Goal: Task Accomplishment & Management: Use online tool/utility

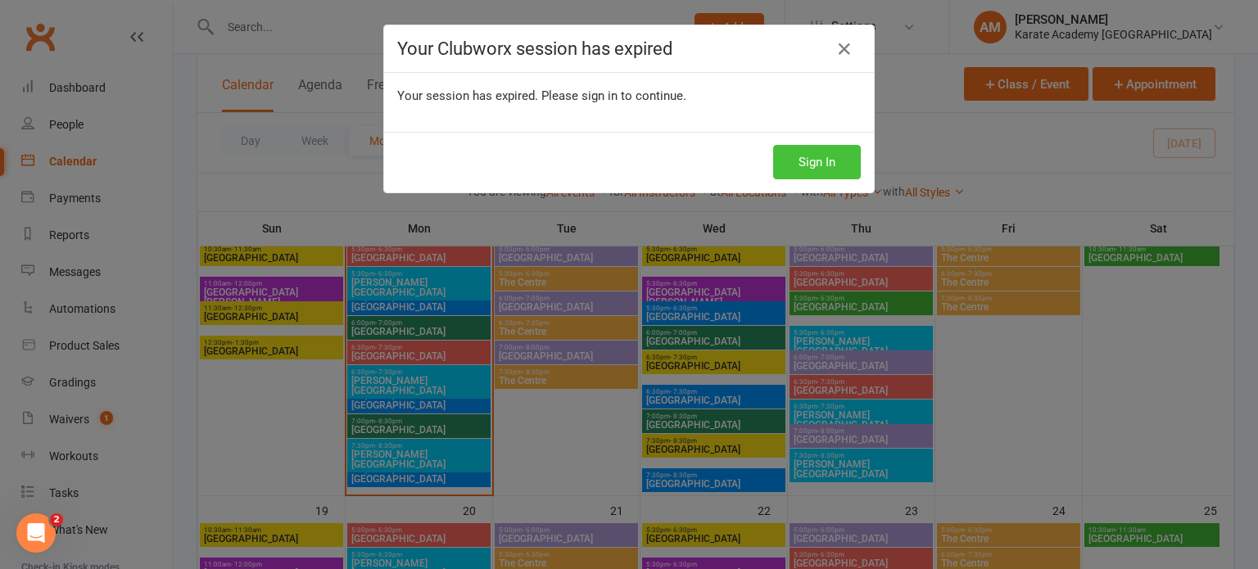
click at [806, 157] on button "Sign In" at bounding box center [817, 162] width 88 height 34
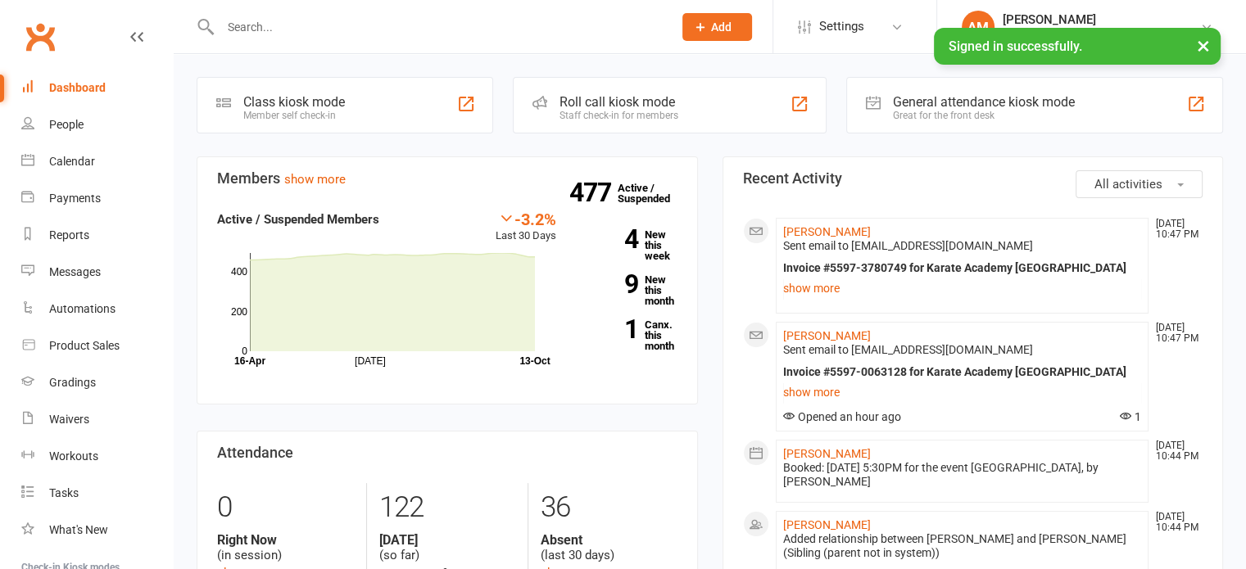
click at [322, 26] on input "text" at bounding box center [438, 27] width 446 height 23
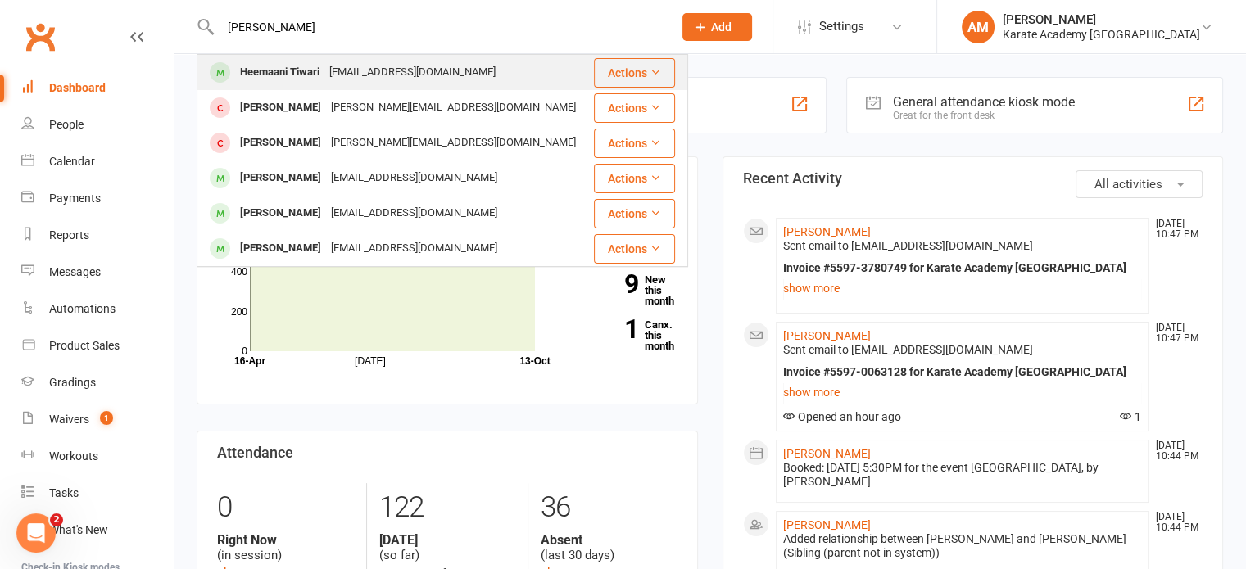
type input "[PERSON_NAME]"
click at [331, 56] on div "Heemaani Tiwari [EMAIL_ADDRESS][DOMAIN_NAME]" at bounding box center [394, 73] width 393 height 34
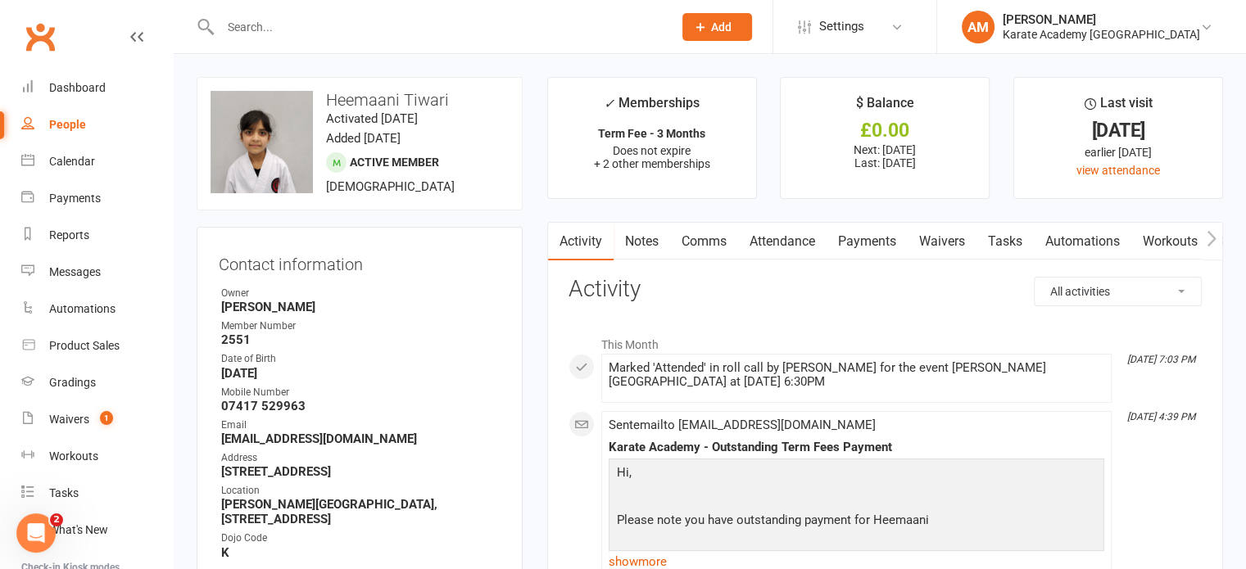
click at [860, 244] on link "Payments" at bounding box center [866, 242] width 81 height 38
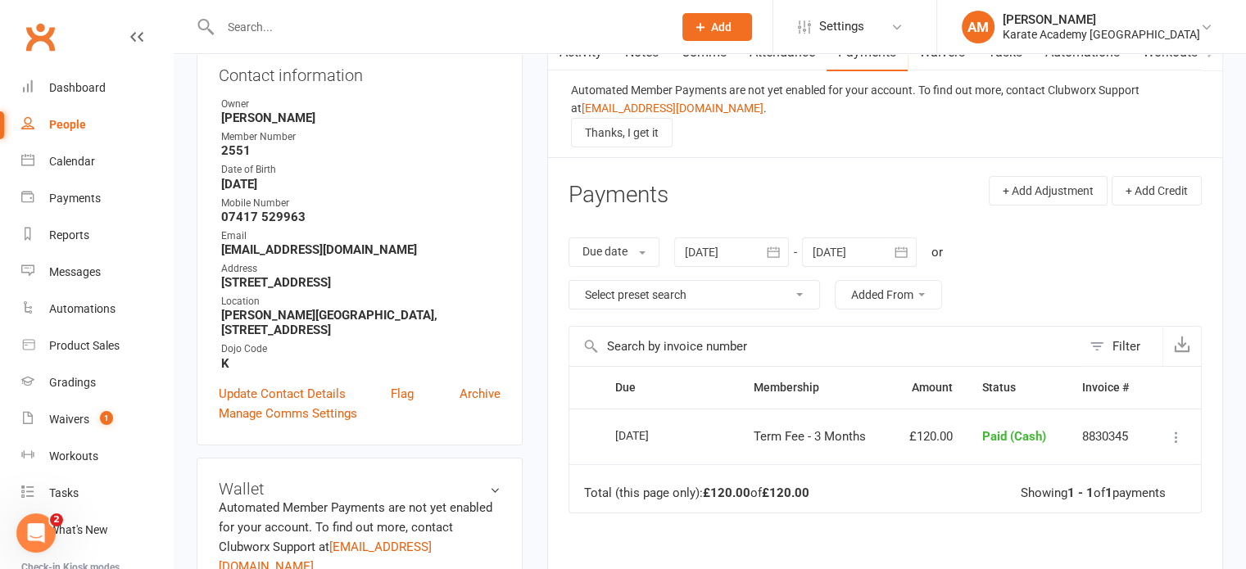
scroll to position [164, 0]
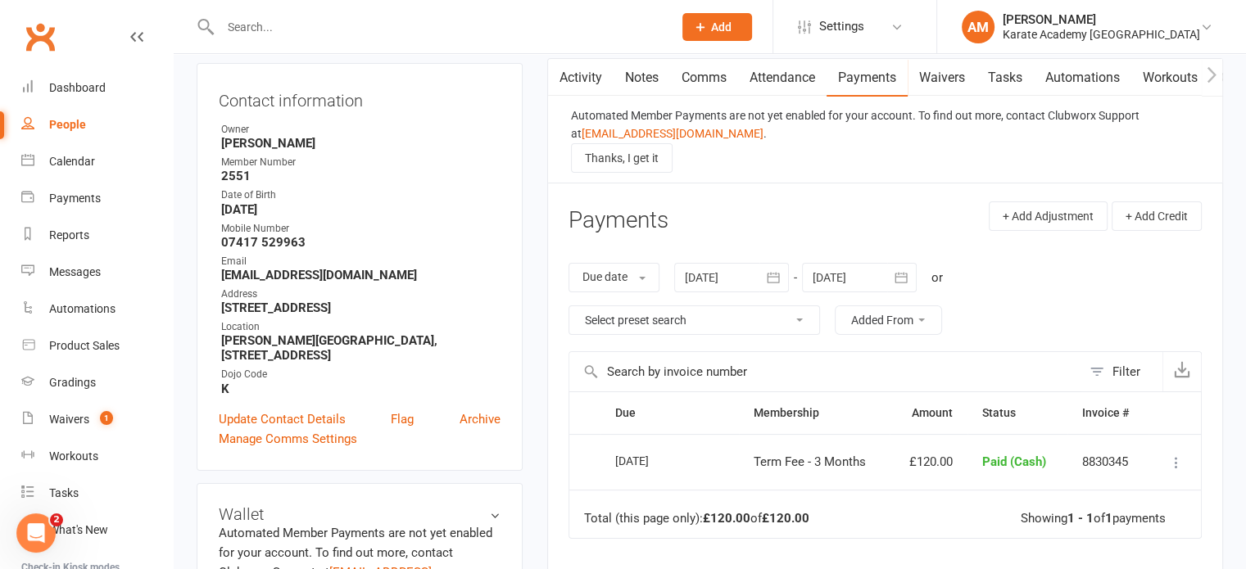
click at [776, 269] on icon "button" at bounding box center [773, 277] width 16 height 16
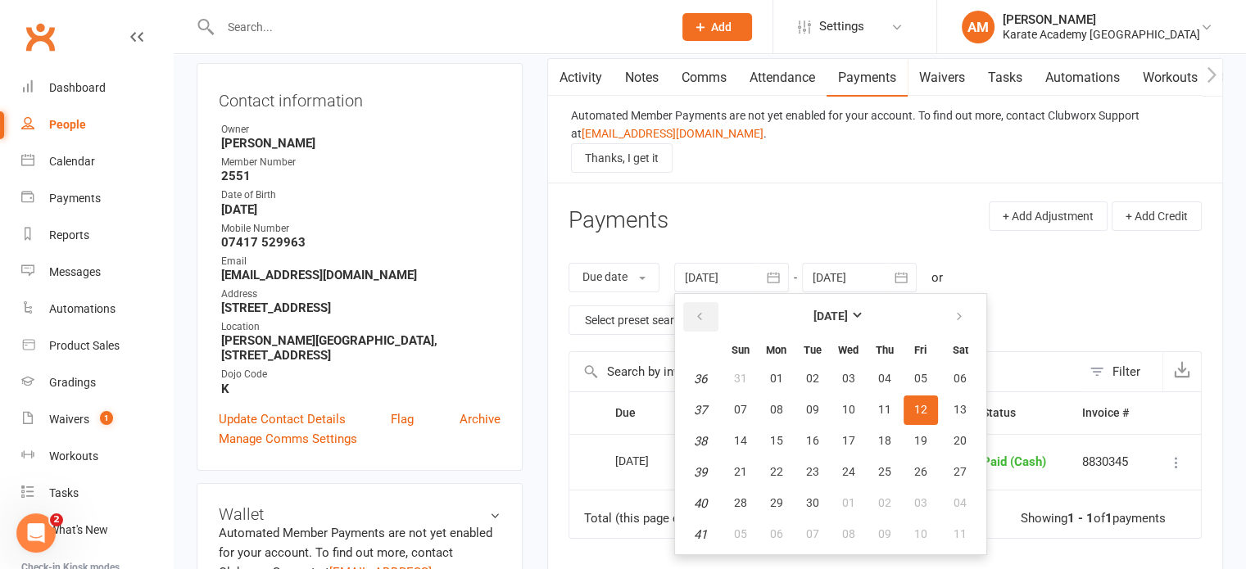
click at [698, 310] on icon "button" at bounding box center [699, 316] width 11 height 13
click at [822, 369] on button "01" at bounding box center [812, 378] width 34 height 29
type input "[DATE]"
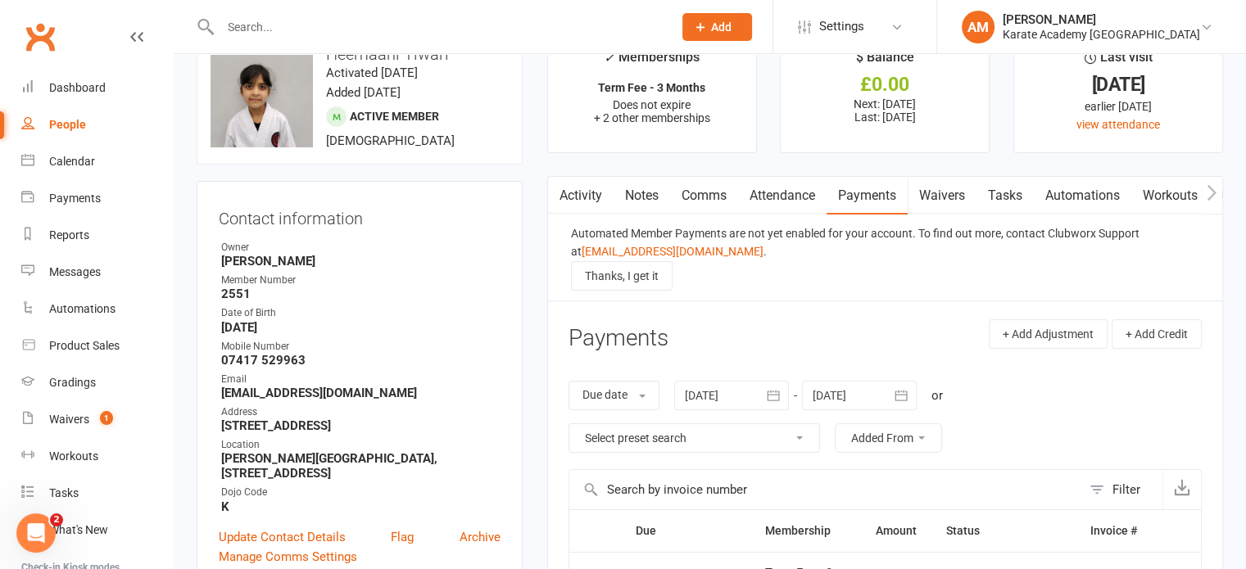
scroll to position [0, 0]
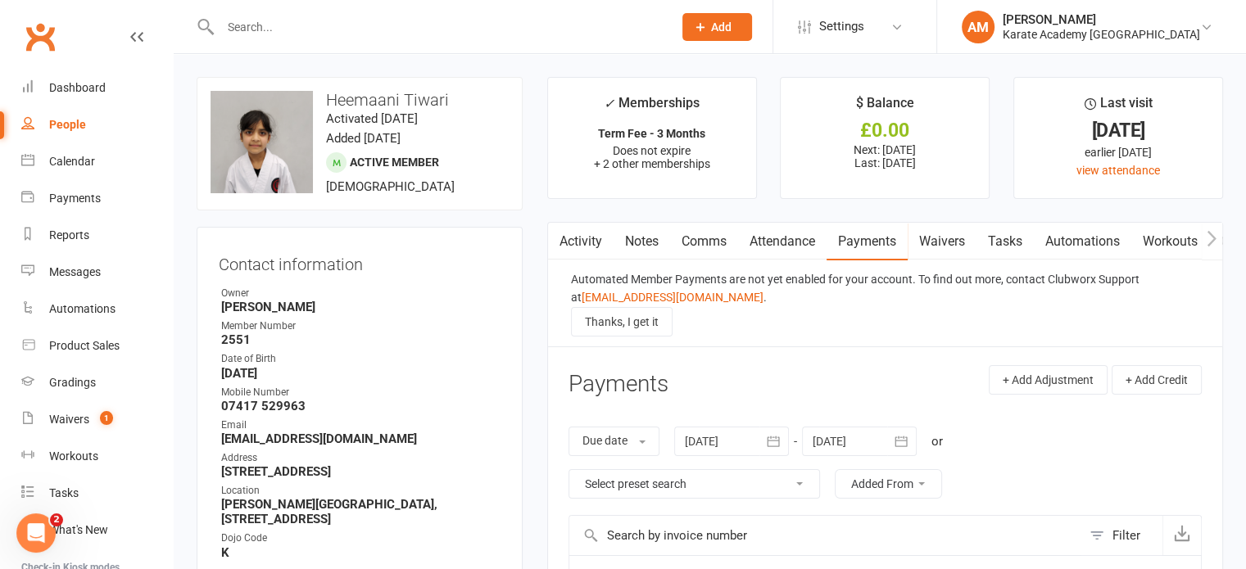
click at [795, 244] on link "Attendance" at bounding box center [782, 242] width 88 height 38
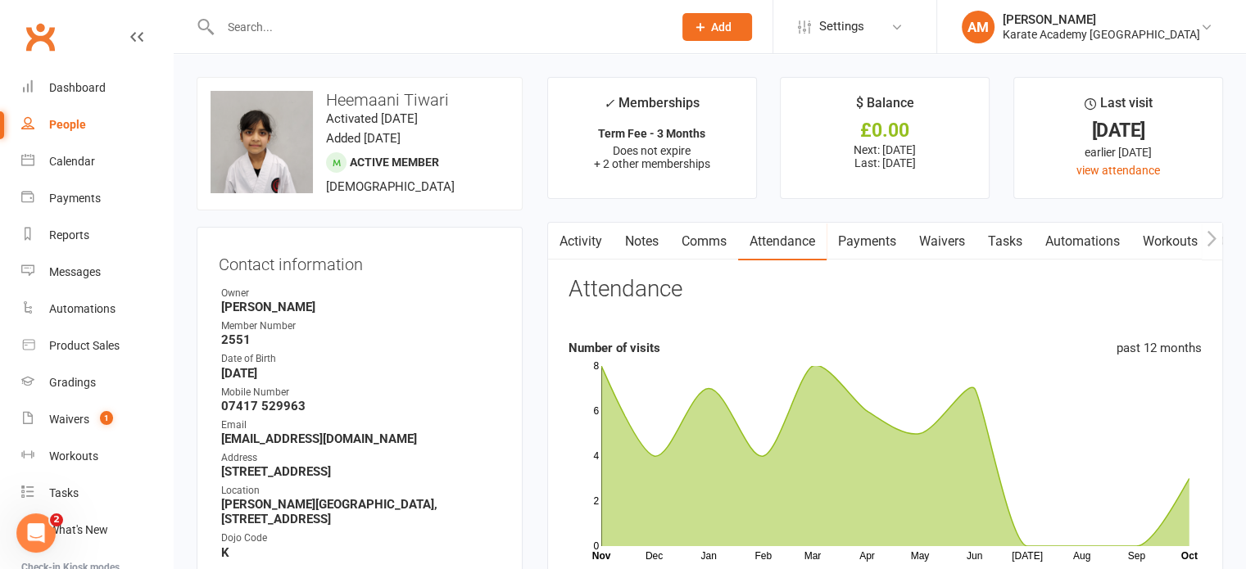
click at [863, 247] on link "Payments" at bounding box center [866, 242] width 81 height 38
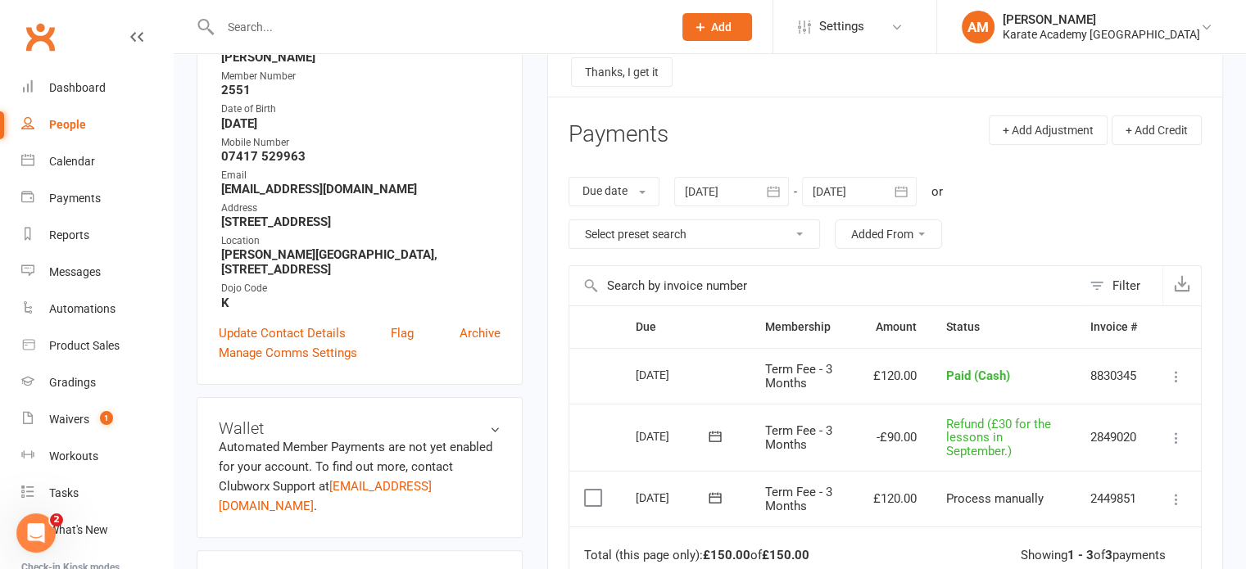
scroll to position [328, 0]
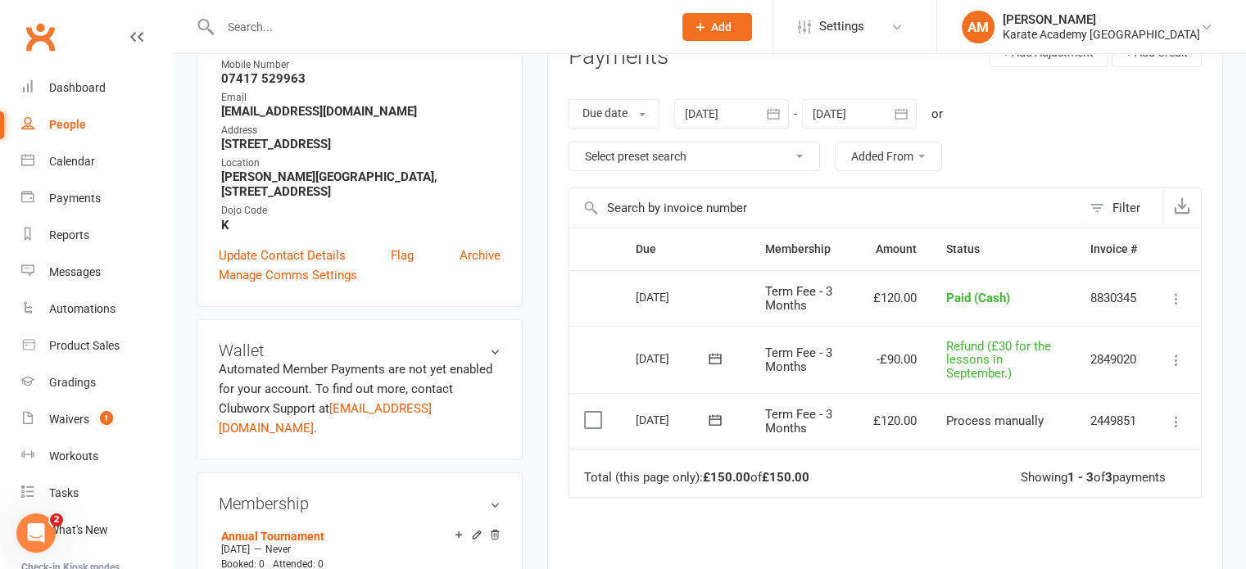
click at [1179, 355] on icon at bounding box center [1176, 360] width 16 height 16
drag, startPoint x: 1098, startPoint y: 419, endPoint x: 703, endPoint y: 59, distance: 535.2
click at [1098, 419] on link "Delete" at bounding box center [1104, 425] width 162 height 33
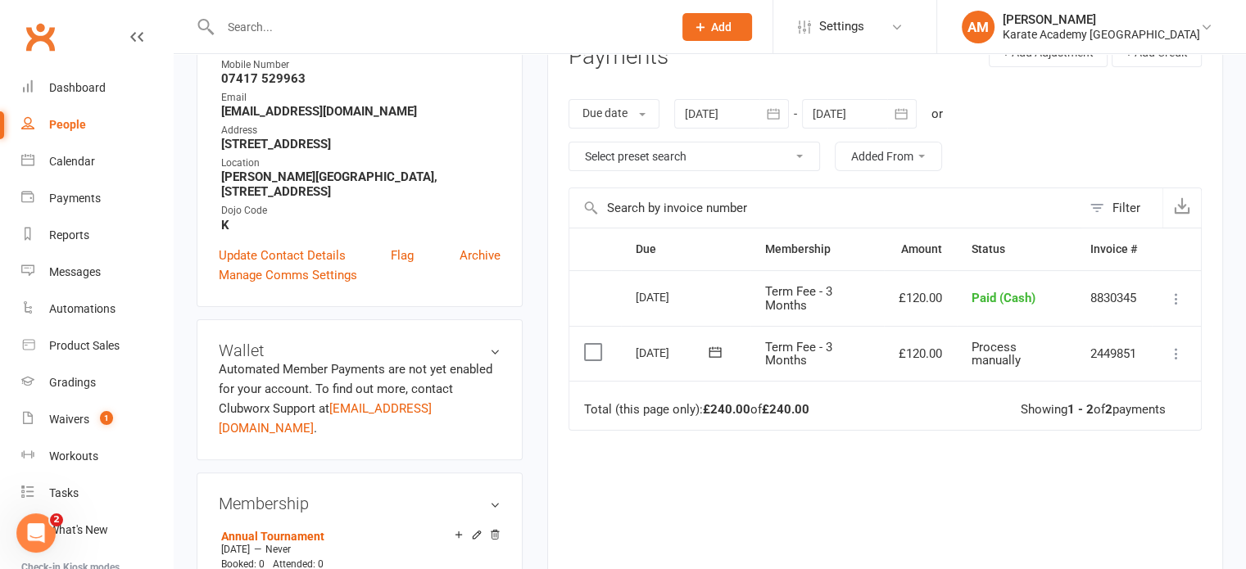
click at [1176, 349] on icon at bounding box center [1176, 354] width 16 height 16
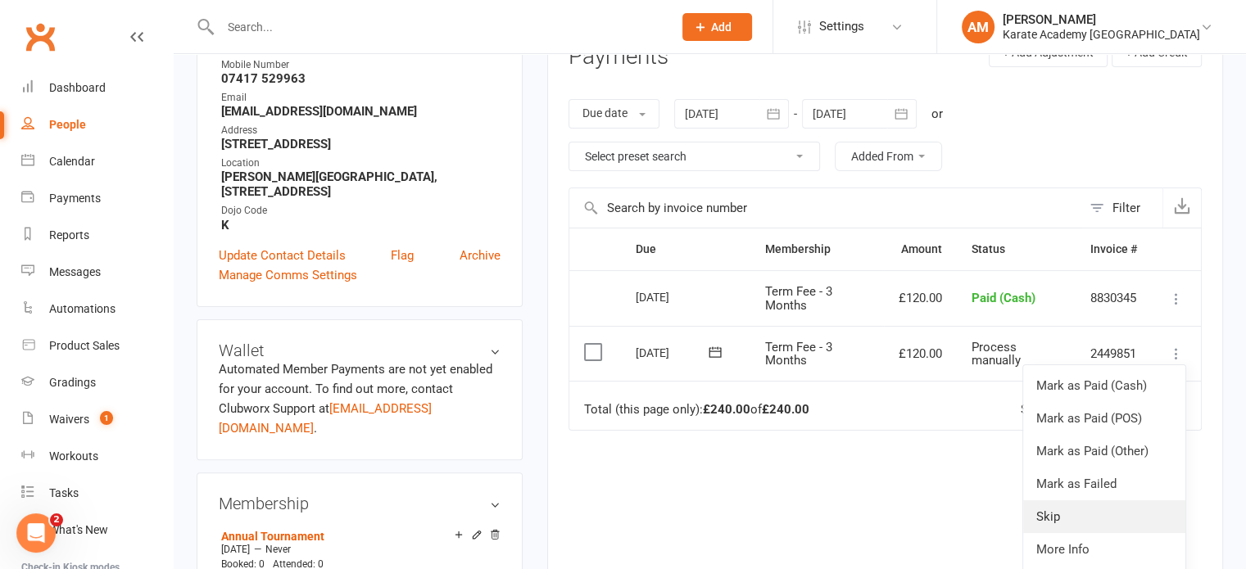
click at [1100, 515] on link "Skip" at bounding box center [1104, 516] width 162 height 33
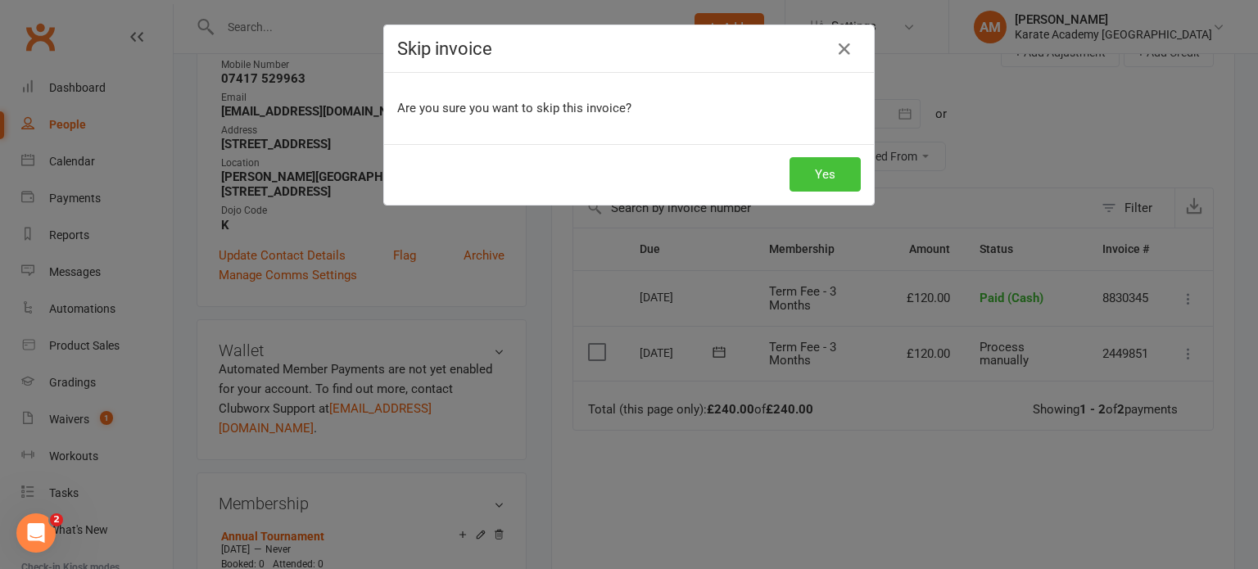
click at [819, 177] on button "Yes" at bounding box center [825, 174] width 71 height 34
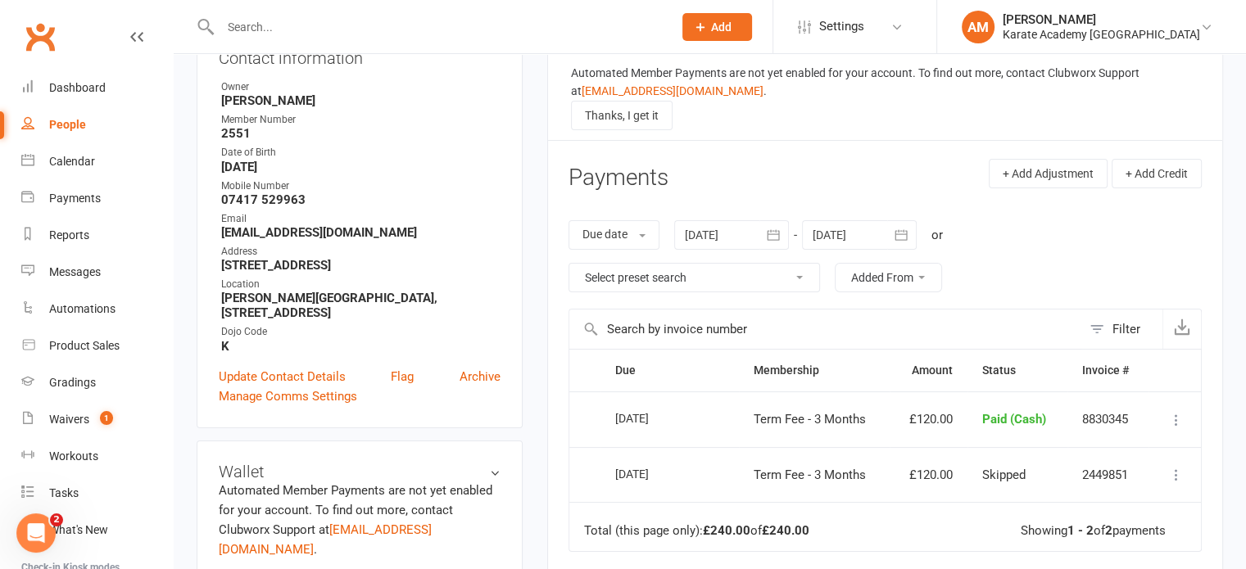
scroll to position [246, 0]
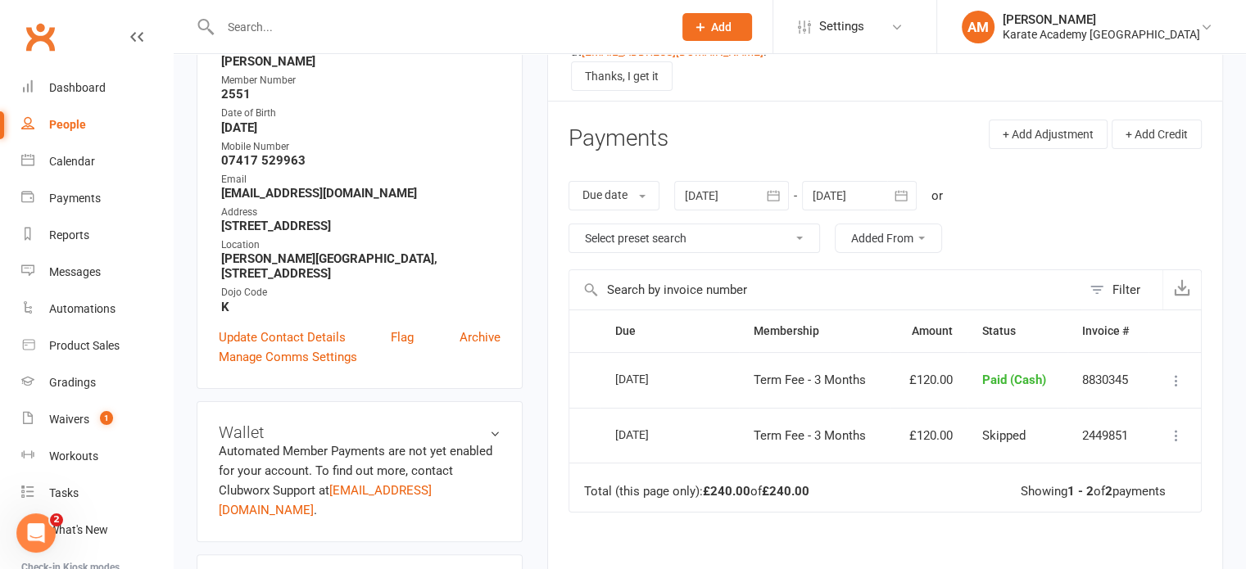
click at [333, 29] on input "text" at bounding box center [438, 27] width 446 height 23
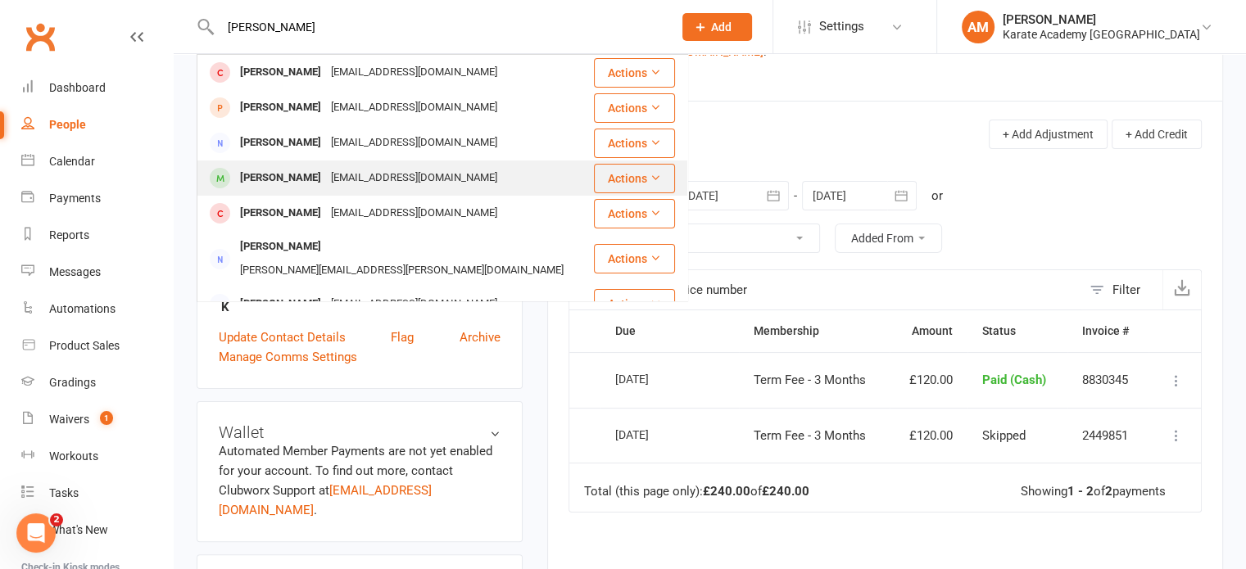
type input "[PERSON_NAME]"
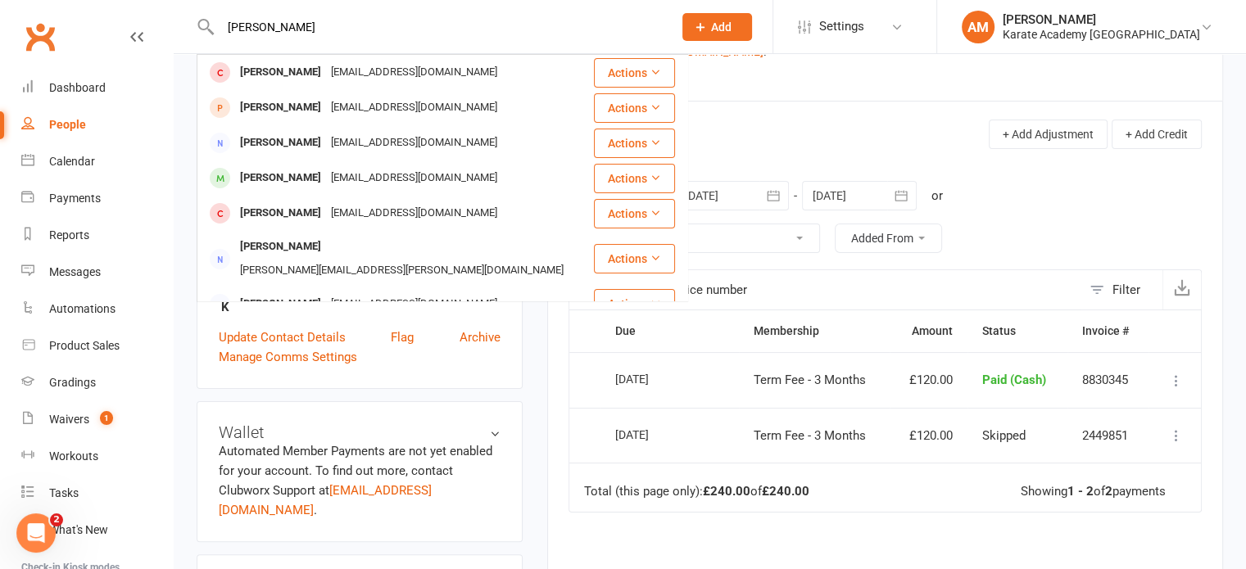
drag, startPoint x: 347, startPoint y: 170, endPoint x: 360, endPoint y: 170, distance: 13.1
click at [347, 170] on div "[EMAIL_ADDRESS][DOMAIN_NAME]" at bounding box center [414, 178] width 176 height 24
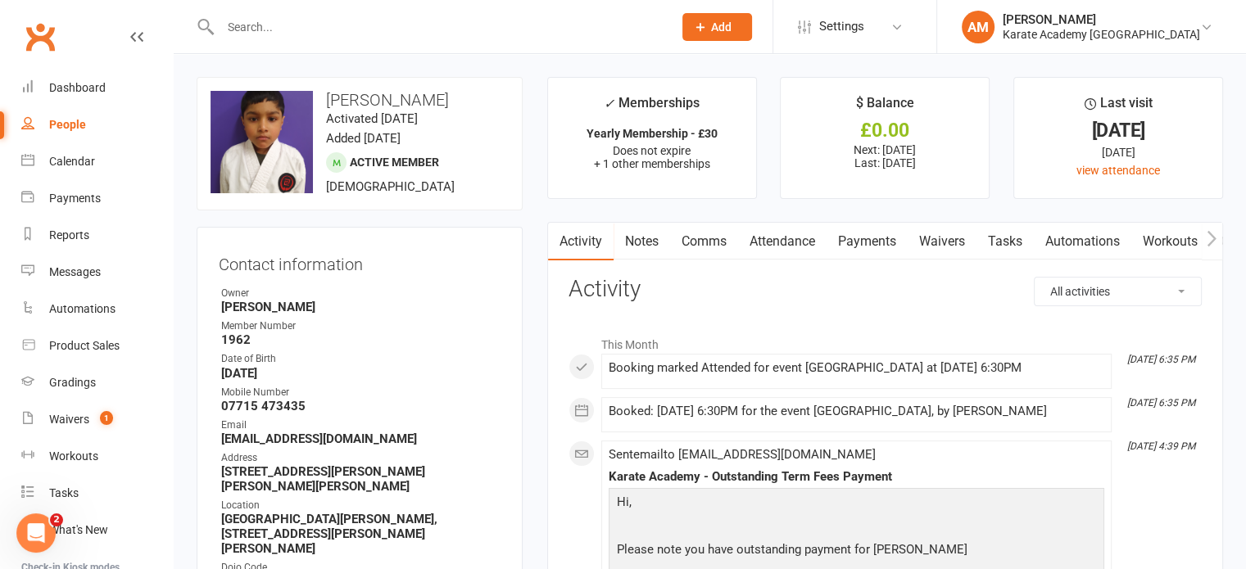
click at [881, 242] on link "Payments" at bounding box center [866, 242] width 81 height 38
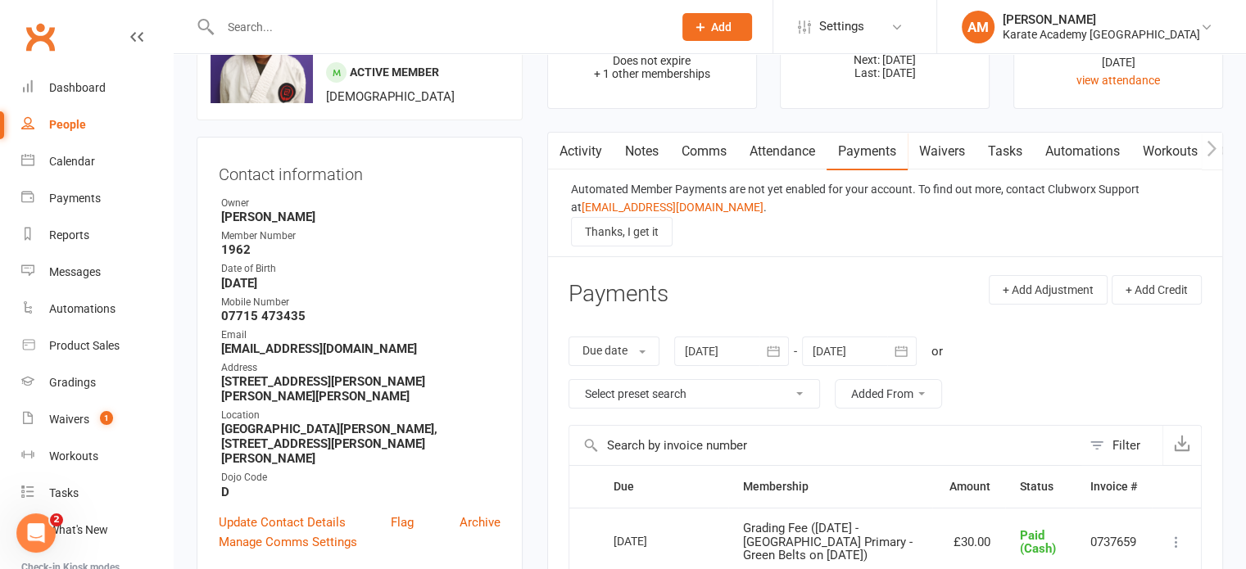
scroll to position [328, 0]
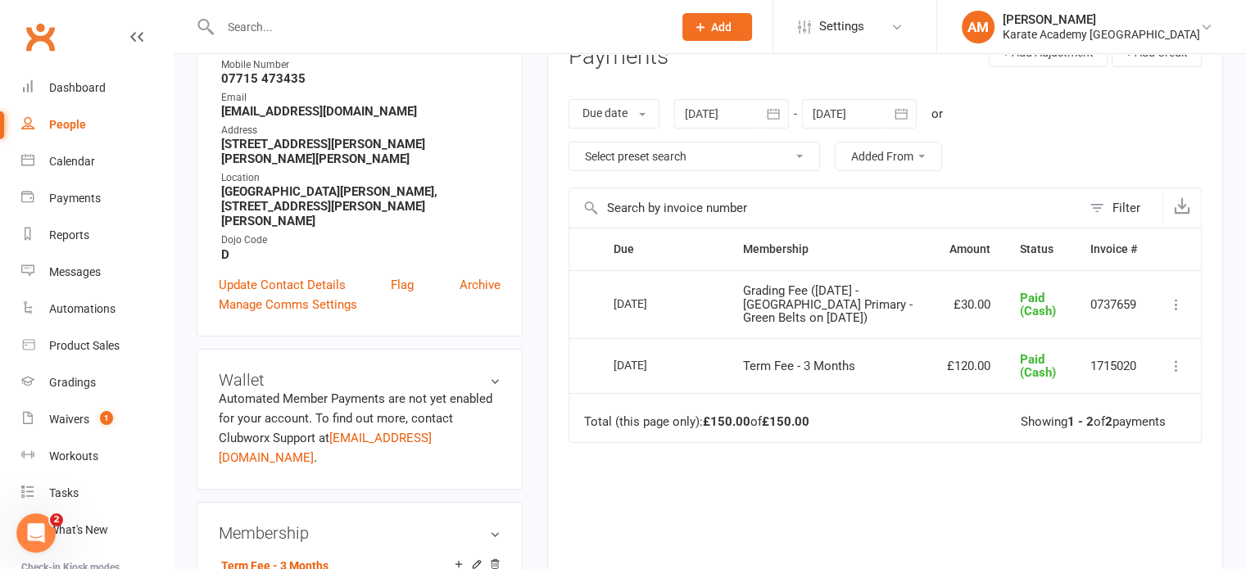
click at [784, 113] on button "button" at bounding box center [773, 113] width 29 height 29
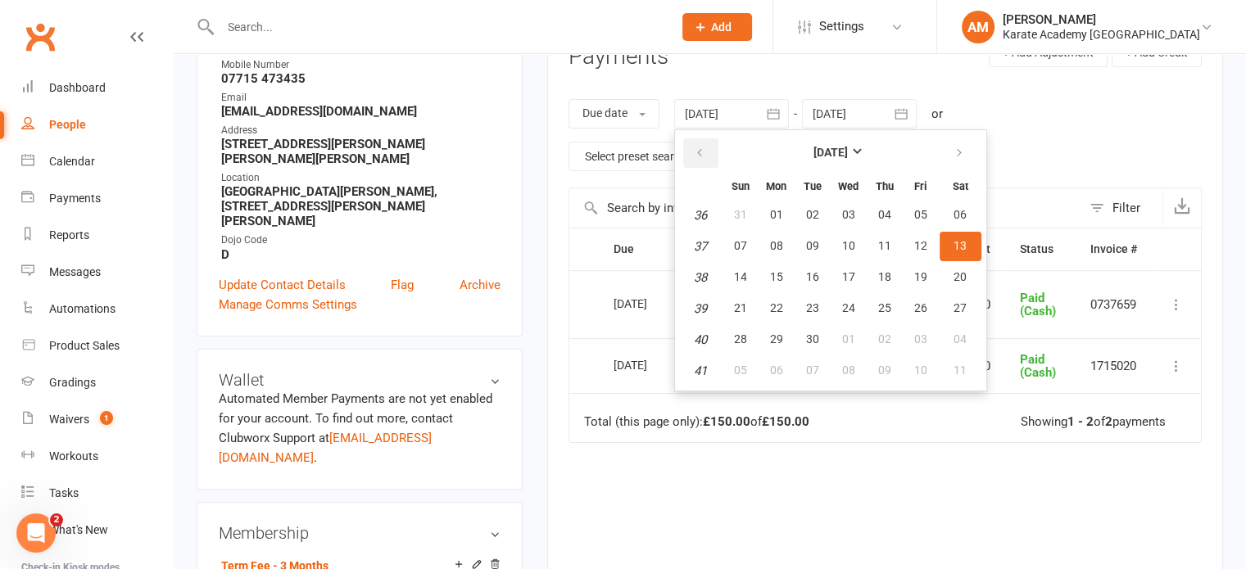
click at [717, 152] on button "button" at bounding box center [700, 152] width 35 height 29
click at [813, 211] on span "01" at bounding box center [812, 214] width 13 height 13
type input "[DATE]"
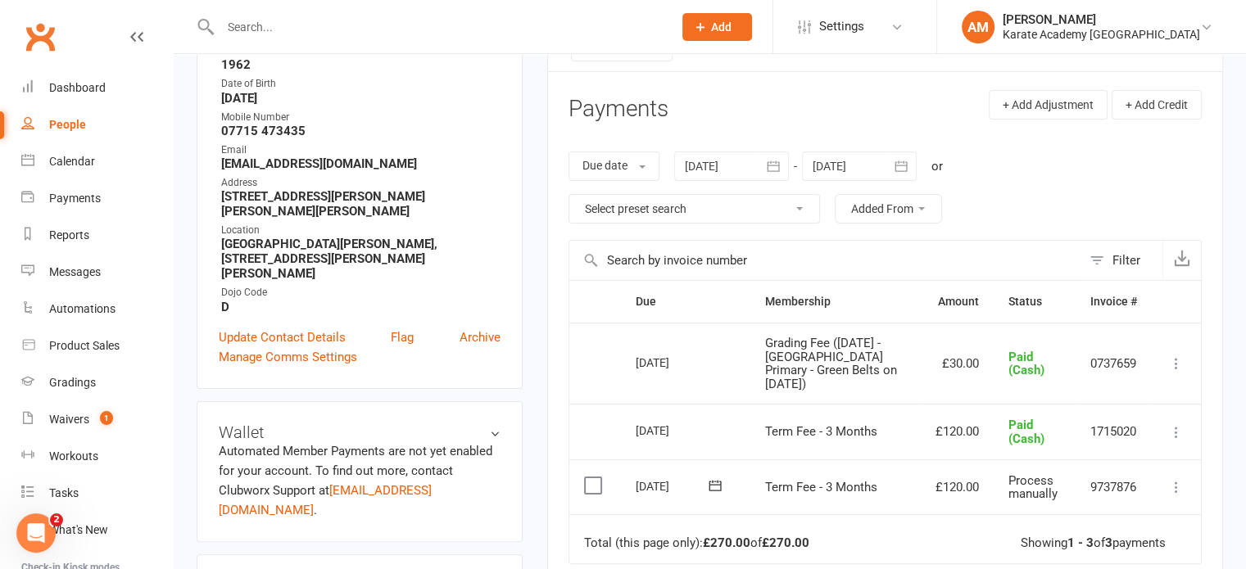
scroll to position [164, 0]
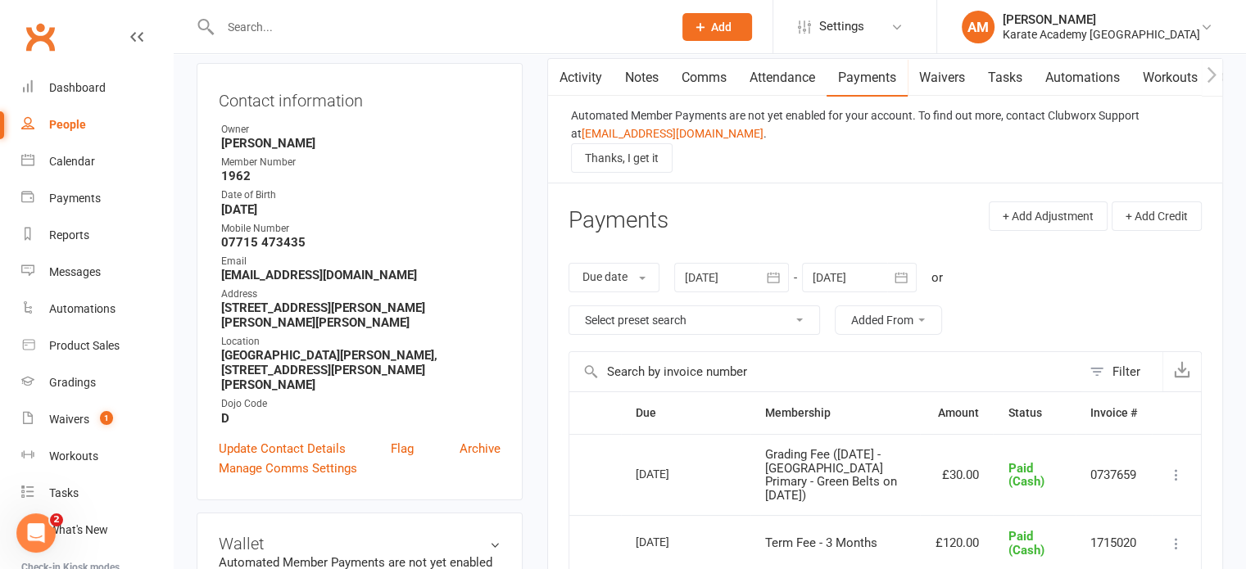
click at [783, 81] on link "Attendance" at bounding box center [782, 78] width 88 height 38
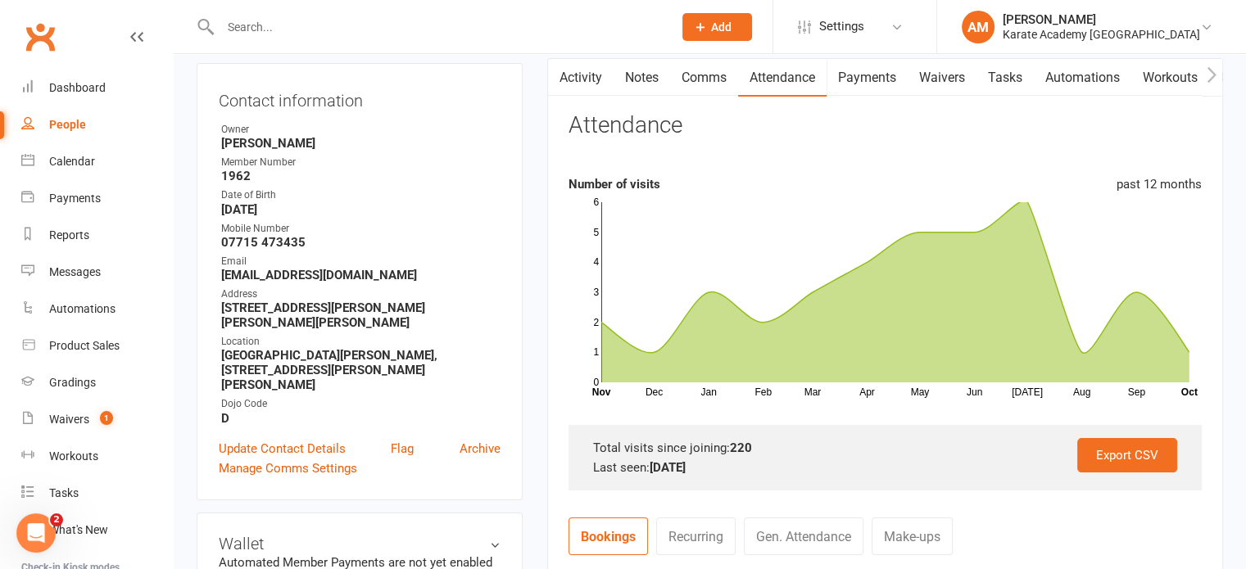
click at [250, 29] on input "text" at bounding box center [438, 27] width 446 height 23
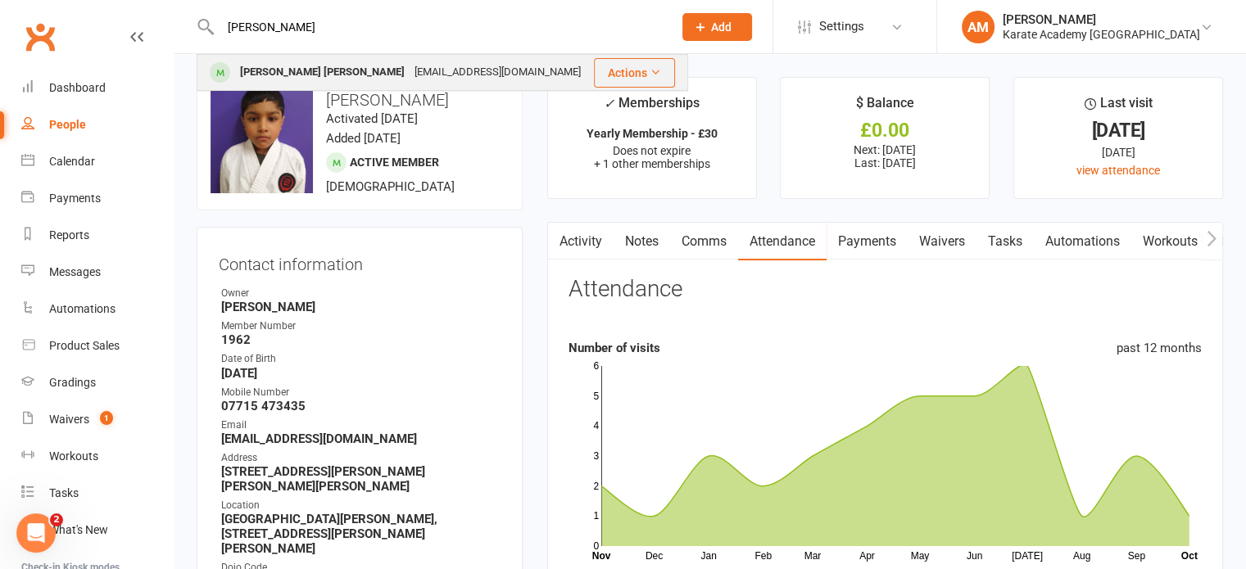
type input "[PERSON_NAME]"
click at [297, 71] on div "[PERSON_NAME] [PERSON_NAME]" at bounding box center [322, 73] width 174 height 24
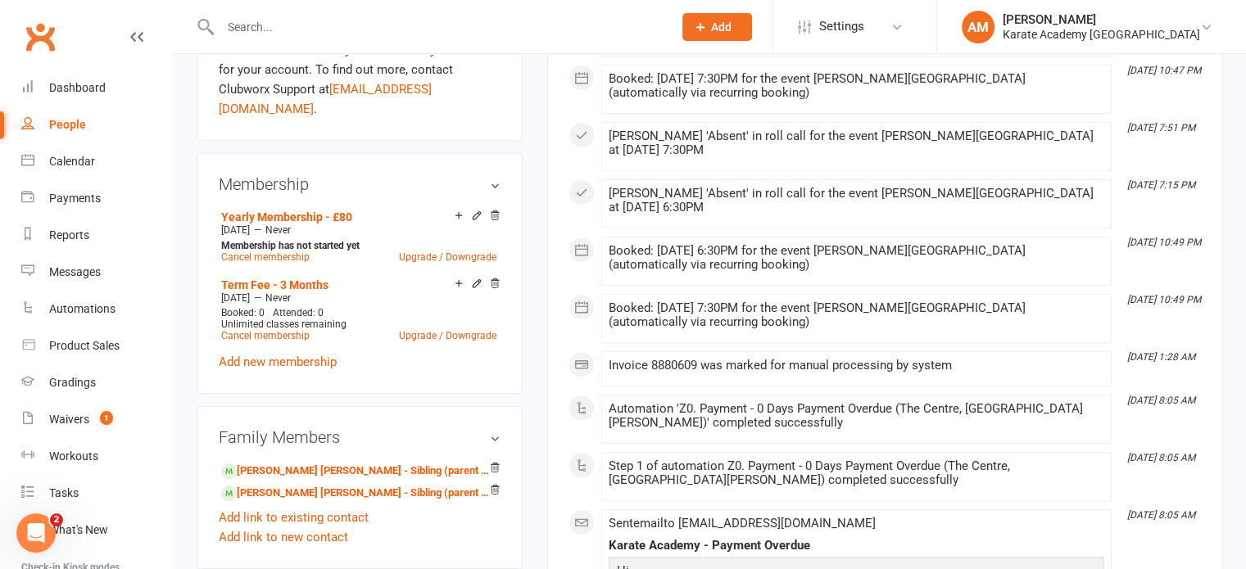
scroll to position [655, 0]
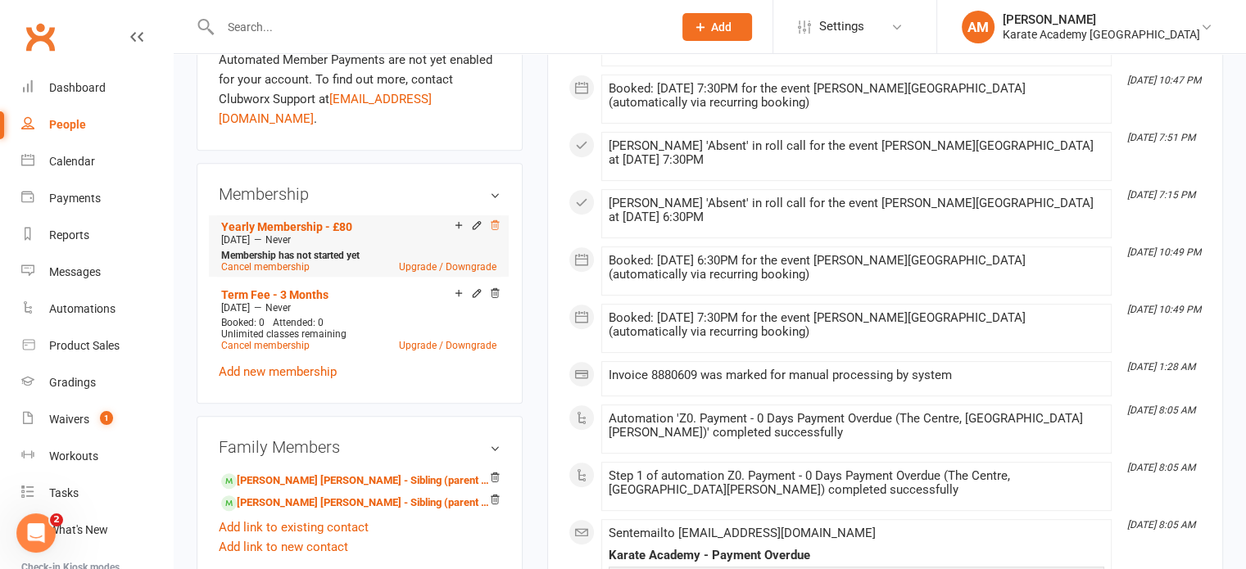
click at [494, 220] on icon at bounding box center [495, 224] width 8 height 9
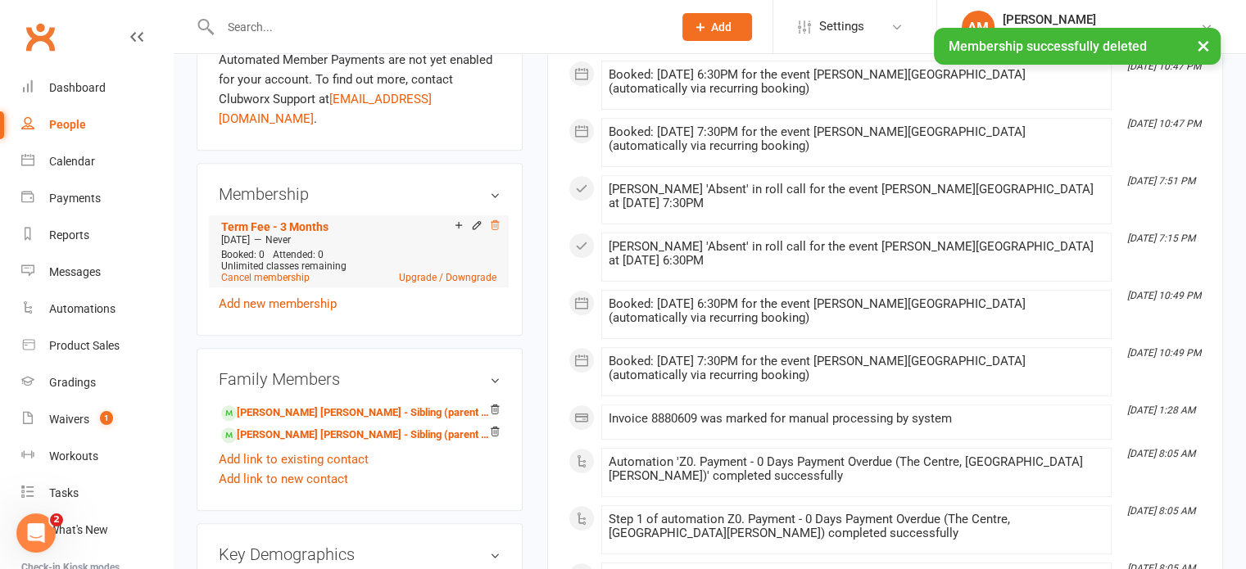
click at [494, 220] on icon at bounding box center [495, 224] width 8 height 9
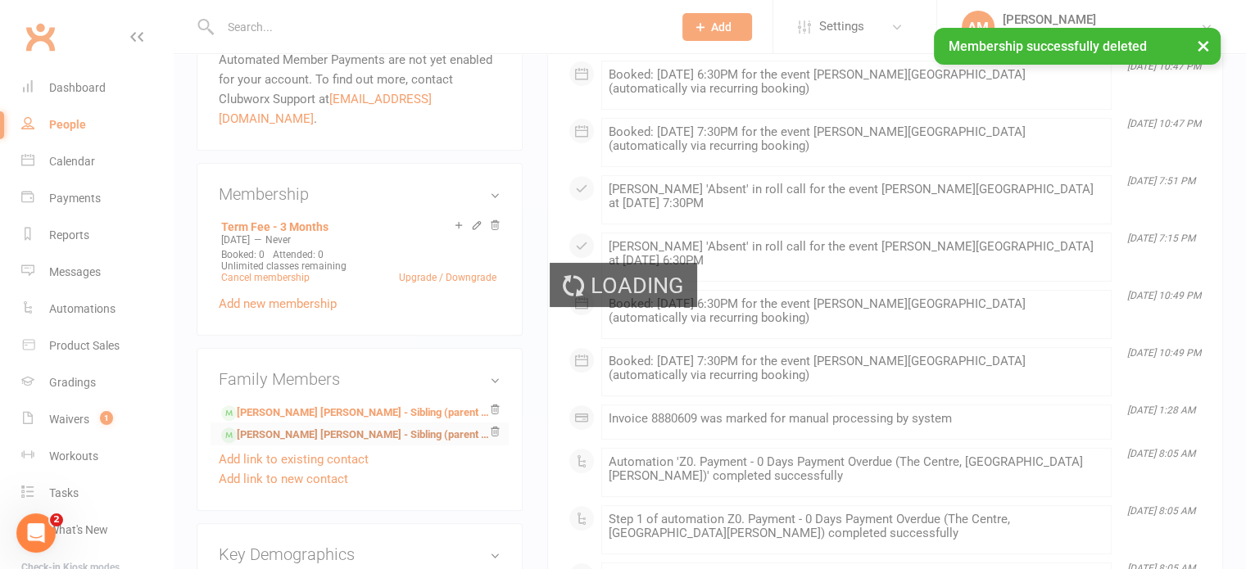
scroll to position [652, 0]
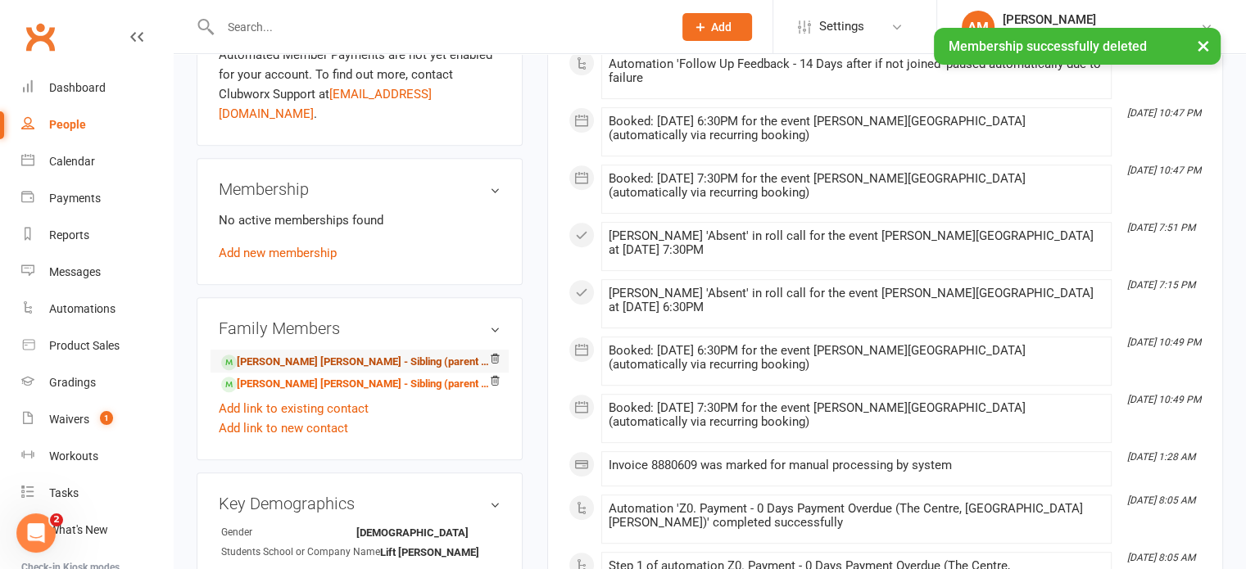
click at [426, 354] on link "[PERSON_NAME] [PERSON_NAME] - Sibling (parent not in system)" at bounding box center [356, 362] width 271 height 17
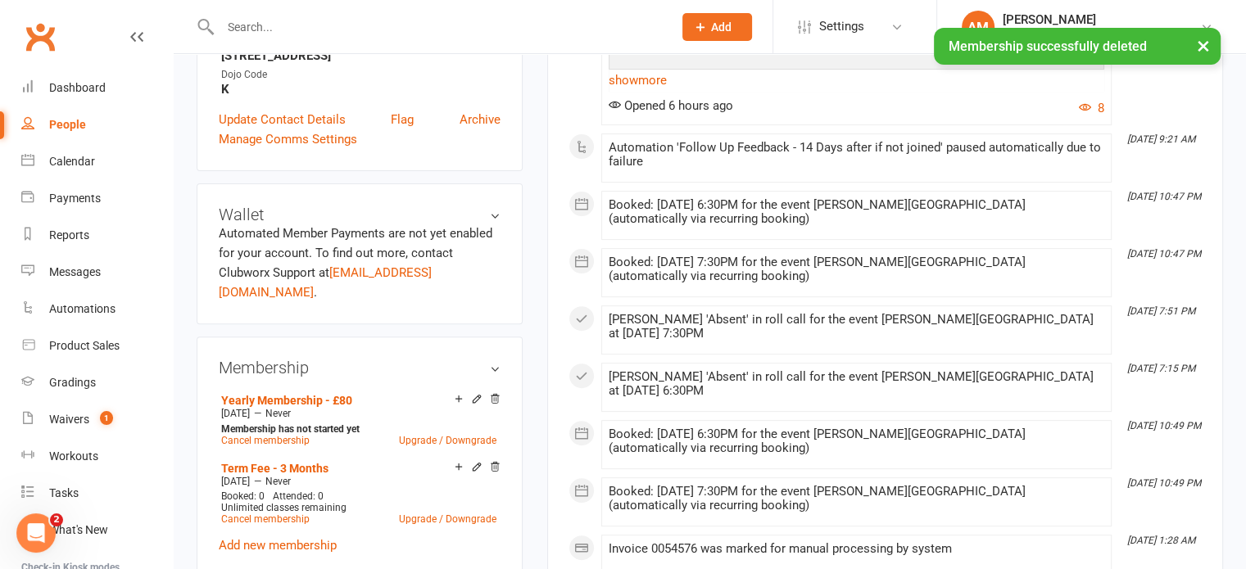
scroll to position [491, 0]
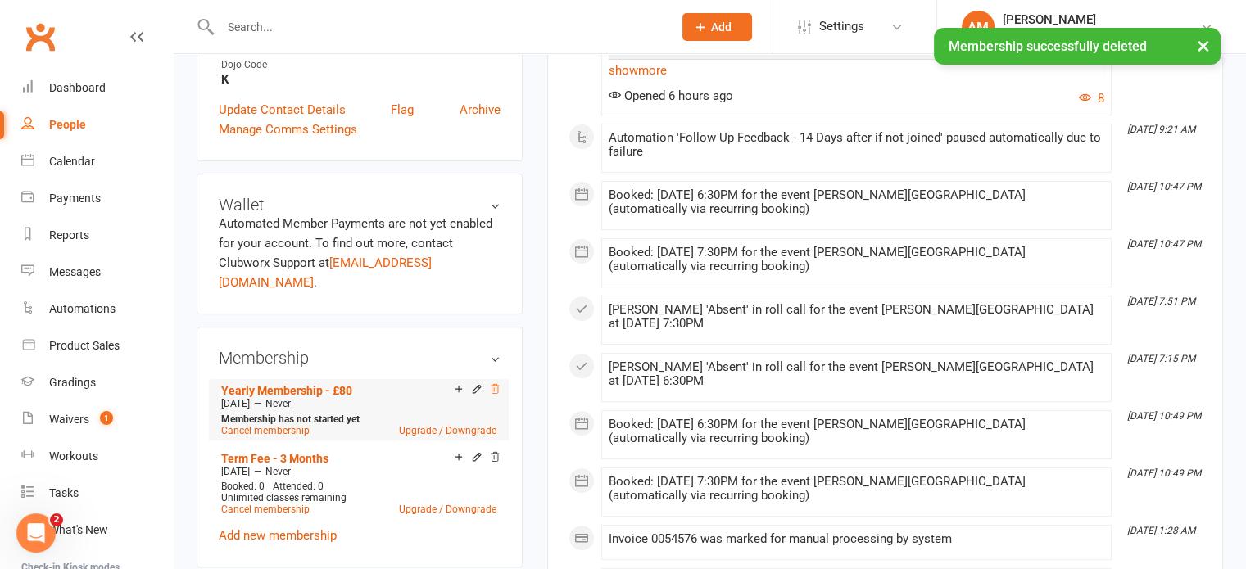
click at [491, 383] on icon at bounding box center [494, 388] width 11 height 11
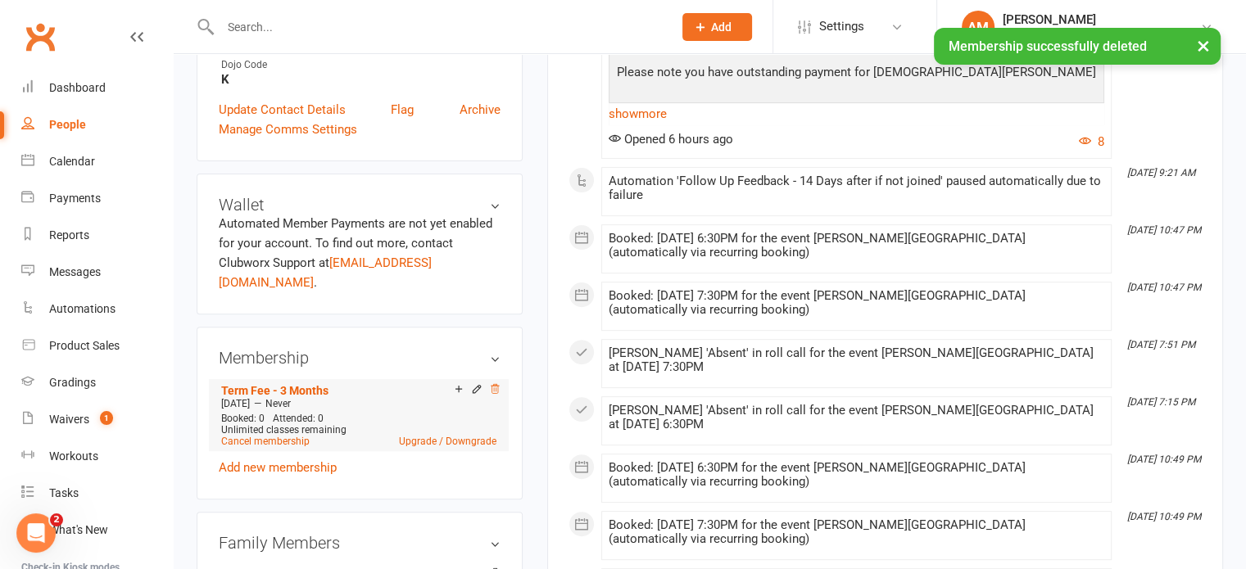
click at [496, 383] on icon at bounding box center [494, 388] width 11 height 11
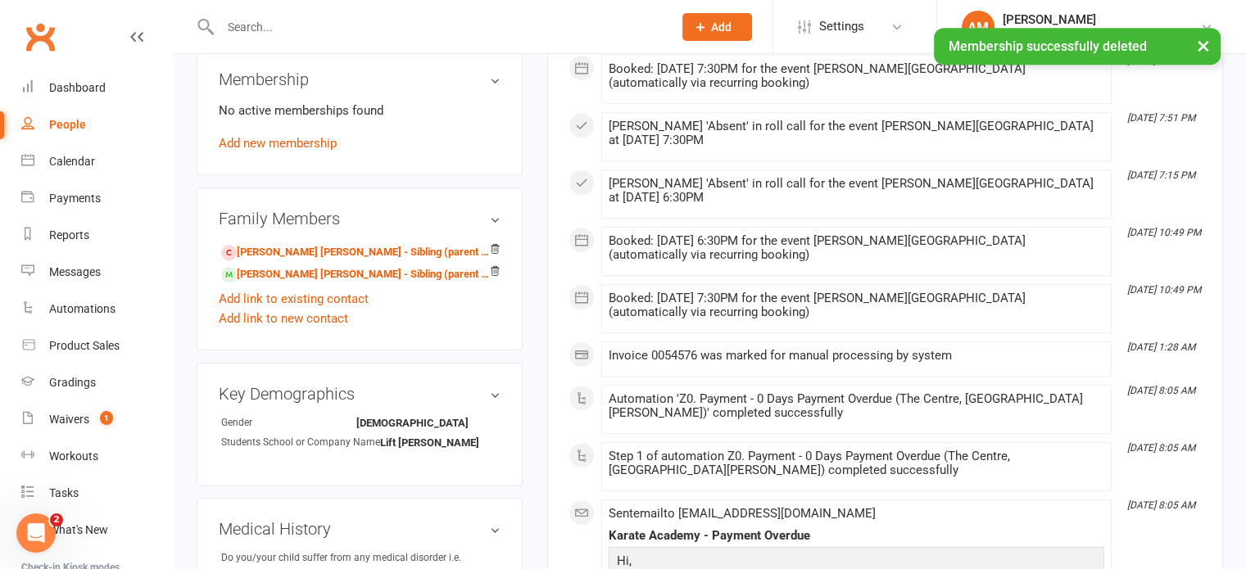
scroll to position [816, 0]
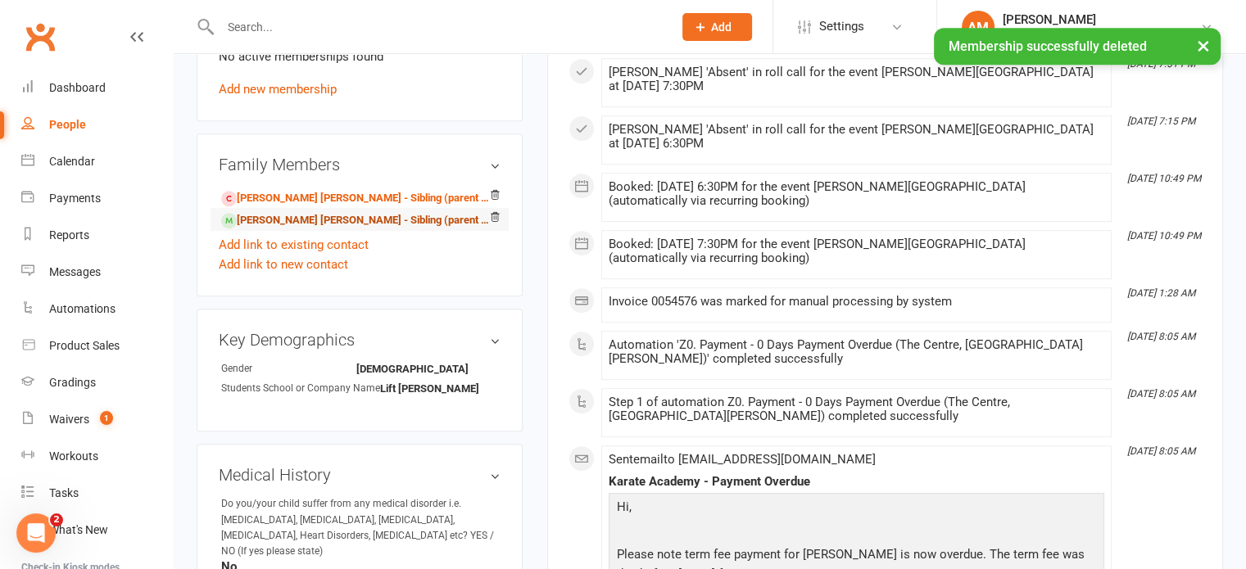
click at [390, 212] on link "[PERSON_NAME] [PERSON_NAME] - Sibling (parent not in system)" at bounding box center [356, 220] width 271 height 17
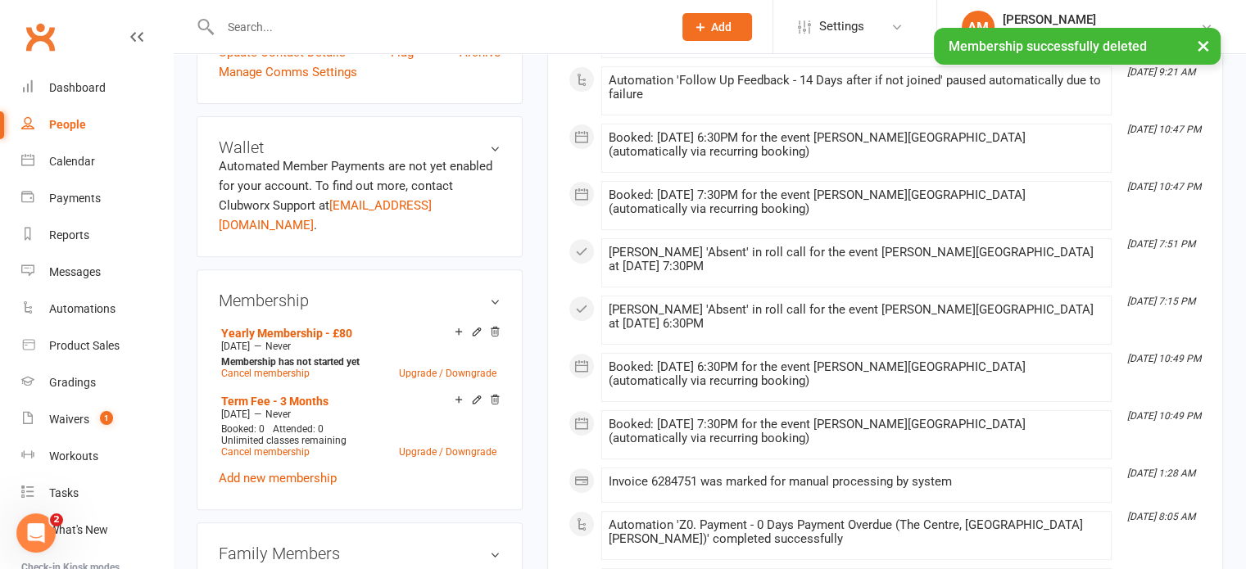
scroll to position [573, 0]
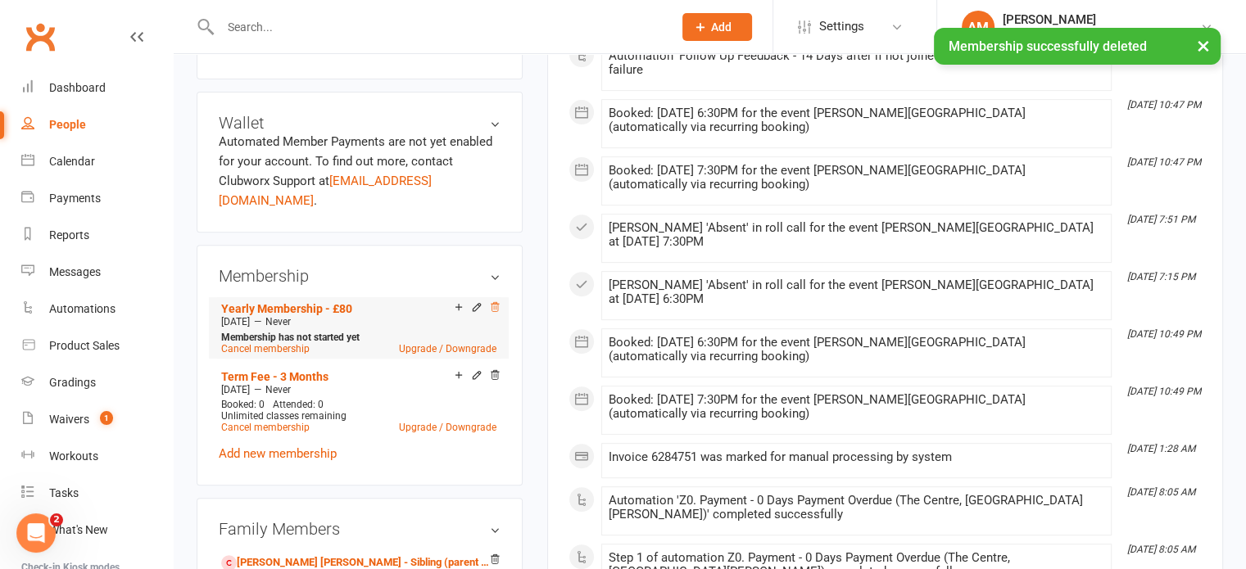
click at [491, 302] on icon at bounding box center [495, 306] width 8 height 9
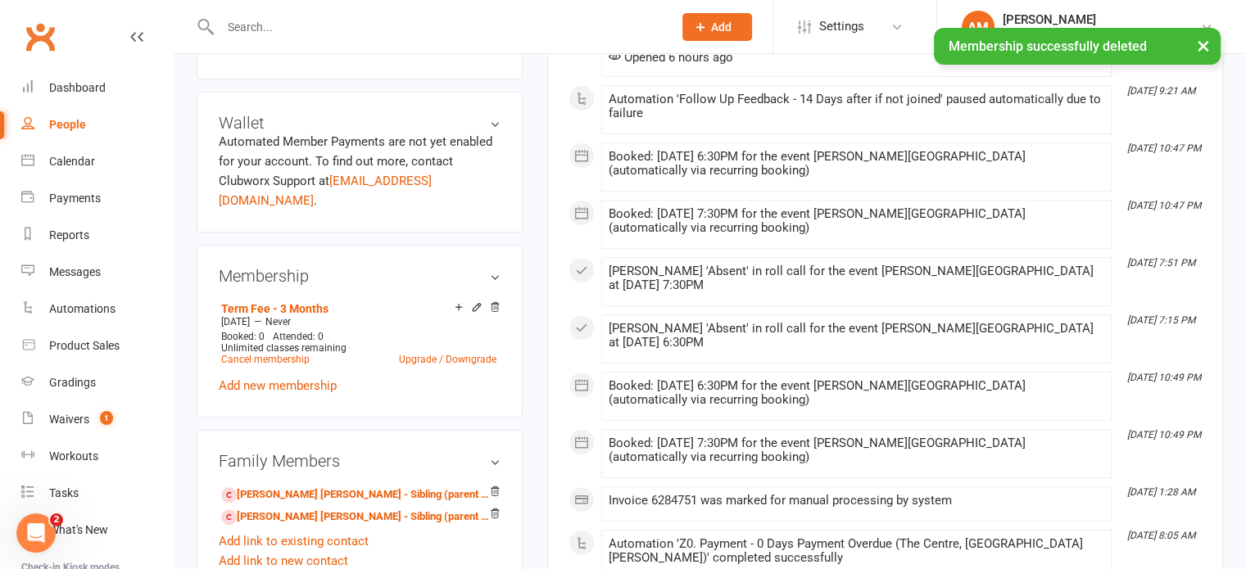
click at [492, 301] on icon at bounding box center [494, 306] width 11 height 11
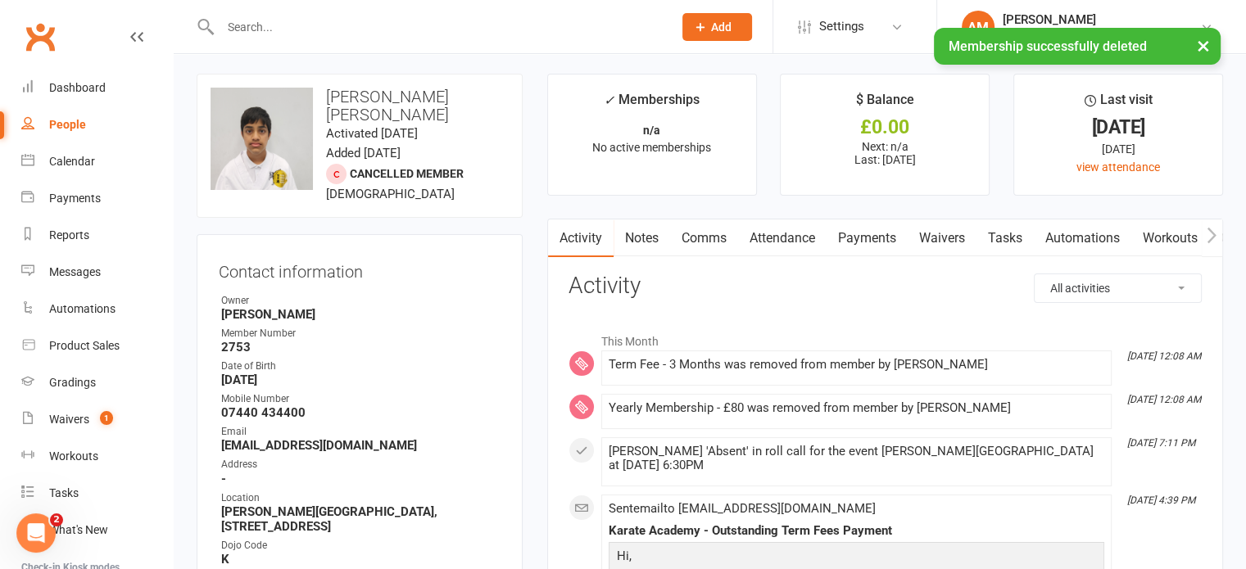
scroll to position [0, 0]
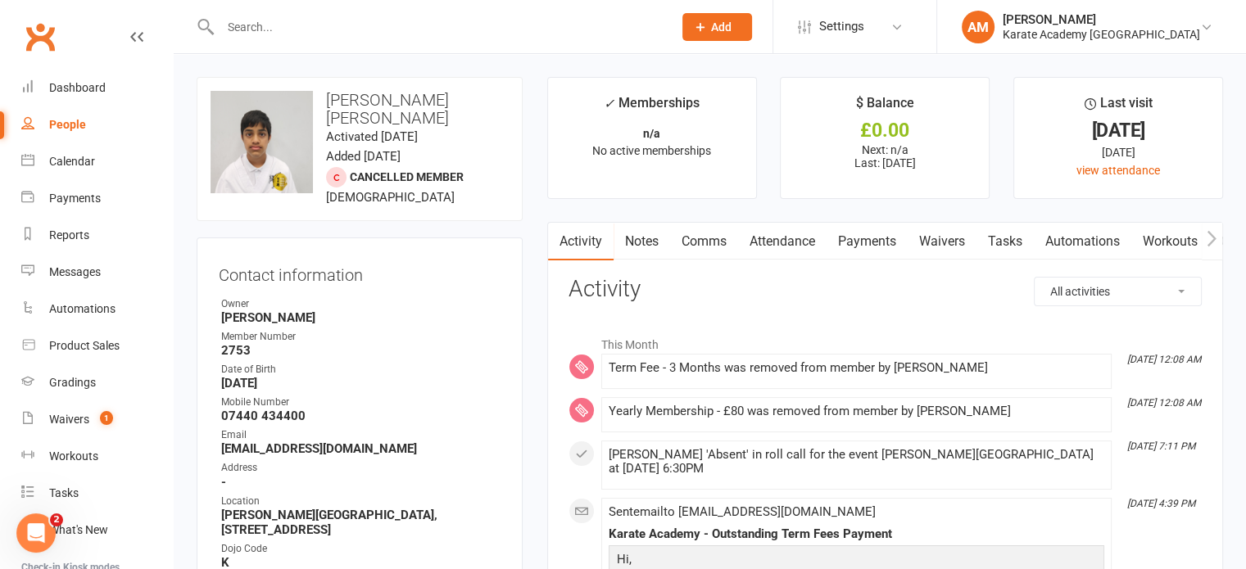
click at [452, 25] on input "text" at bounding box center [438, 27] width 446 height 23
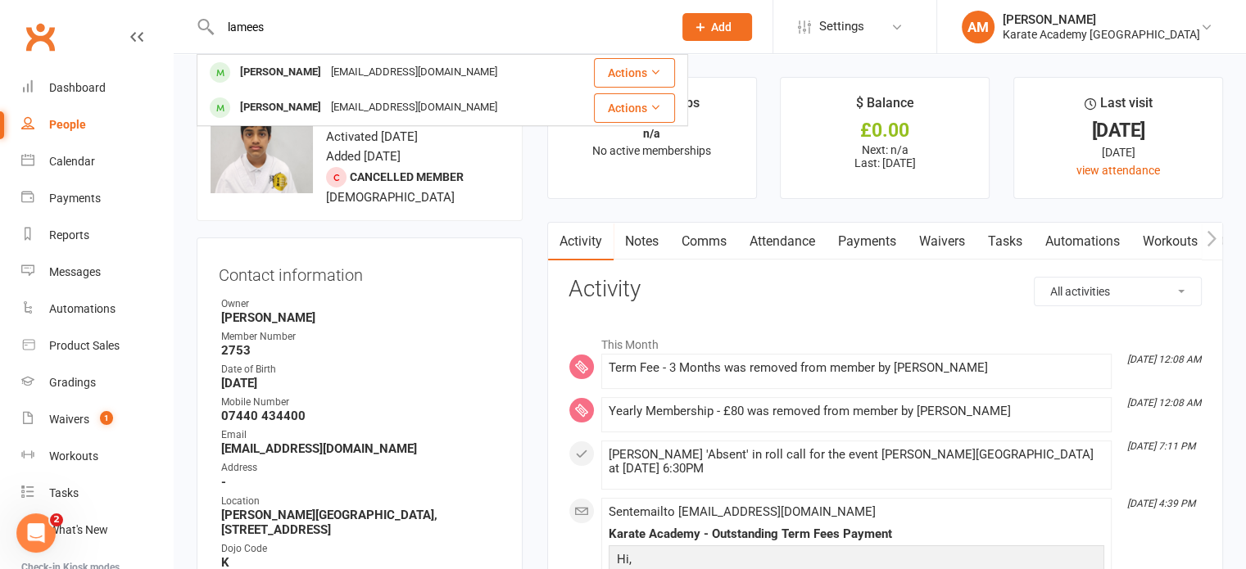
type input "lamees"
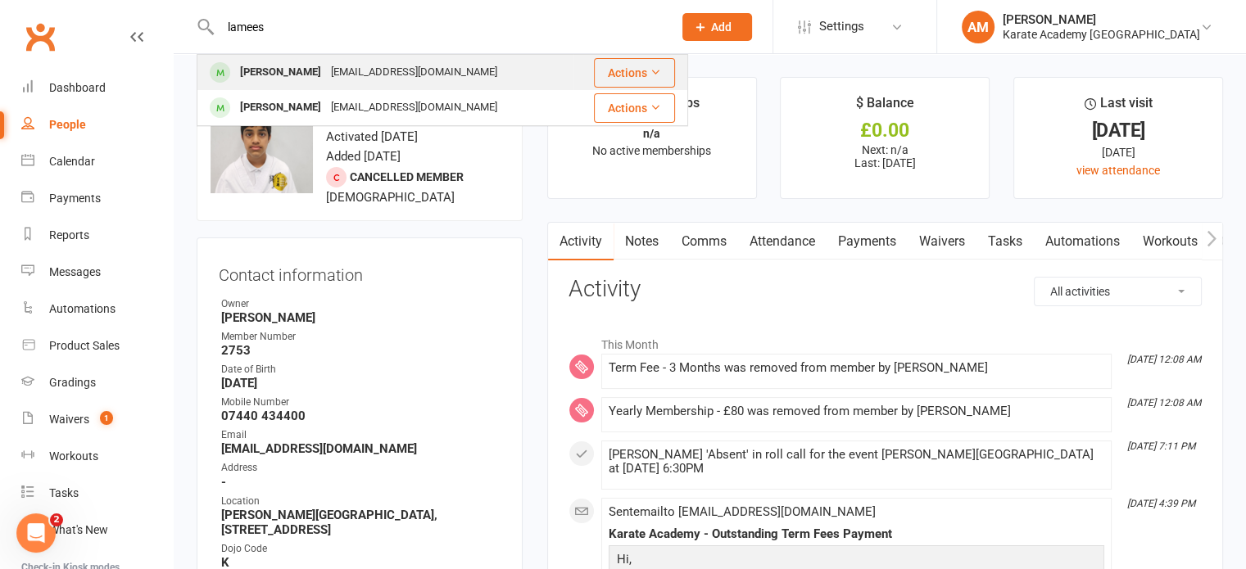
click at [442, 71] on div "[EMAIL_ADDRESS][DOMAIN_NAME]" at bounding box center [414, 73] width 176 height 24
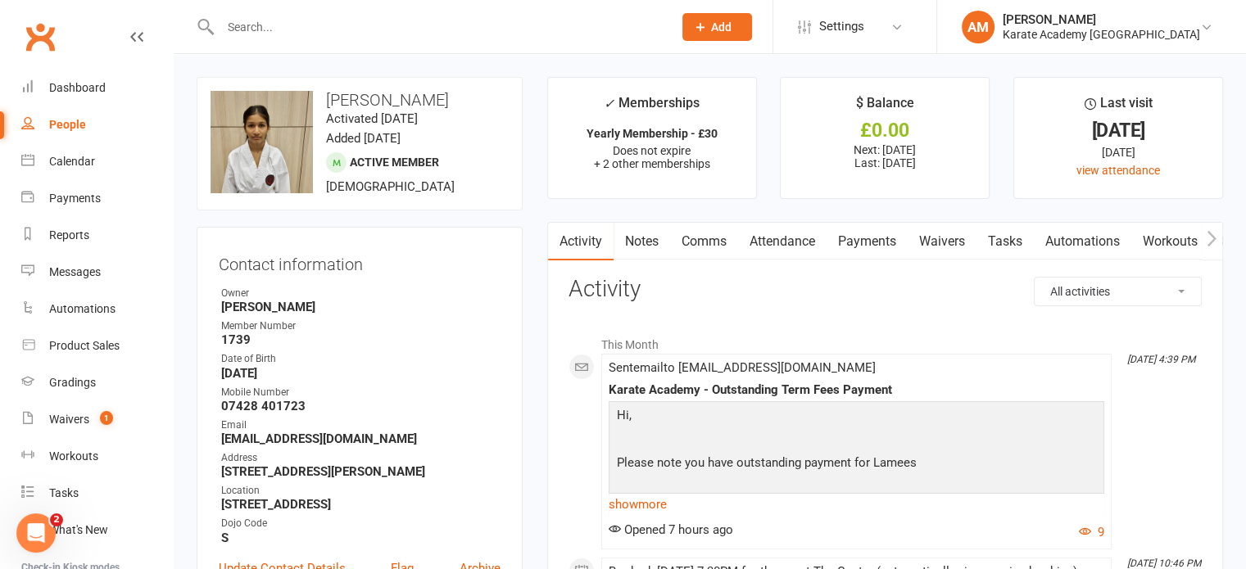
click at [864, 242] on link "Payments" at bounding box center [866, 242] width 81 height 38
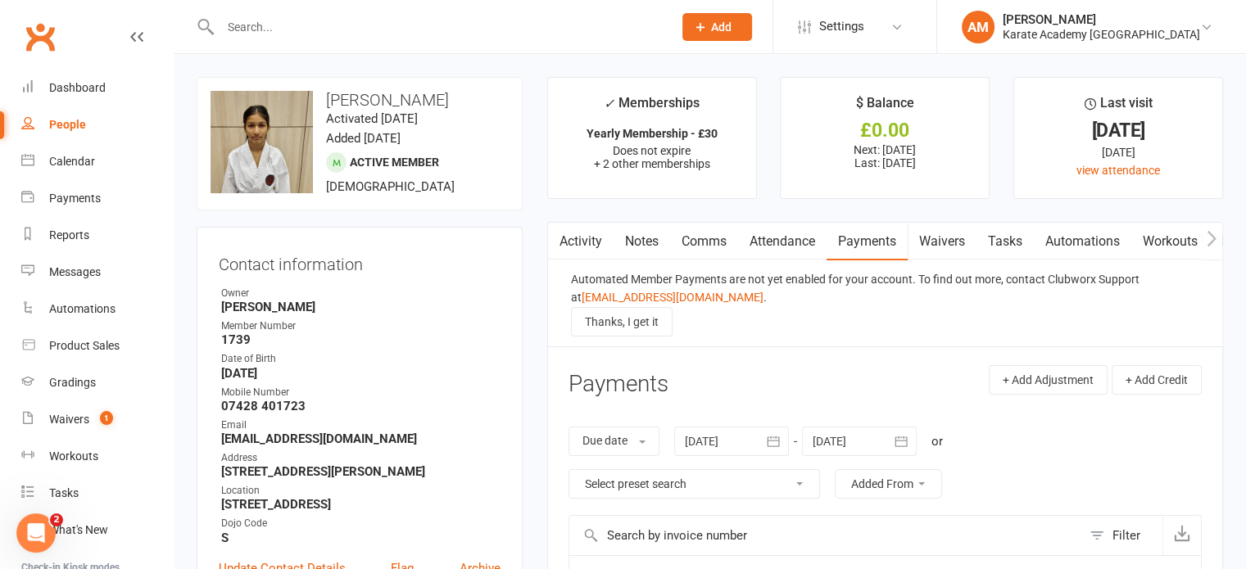
click at [797, 238] on link "Attendance" at bounding box center [782, 242] width 88 height 38
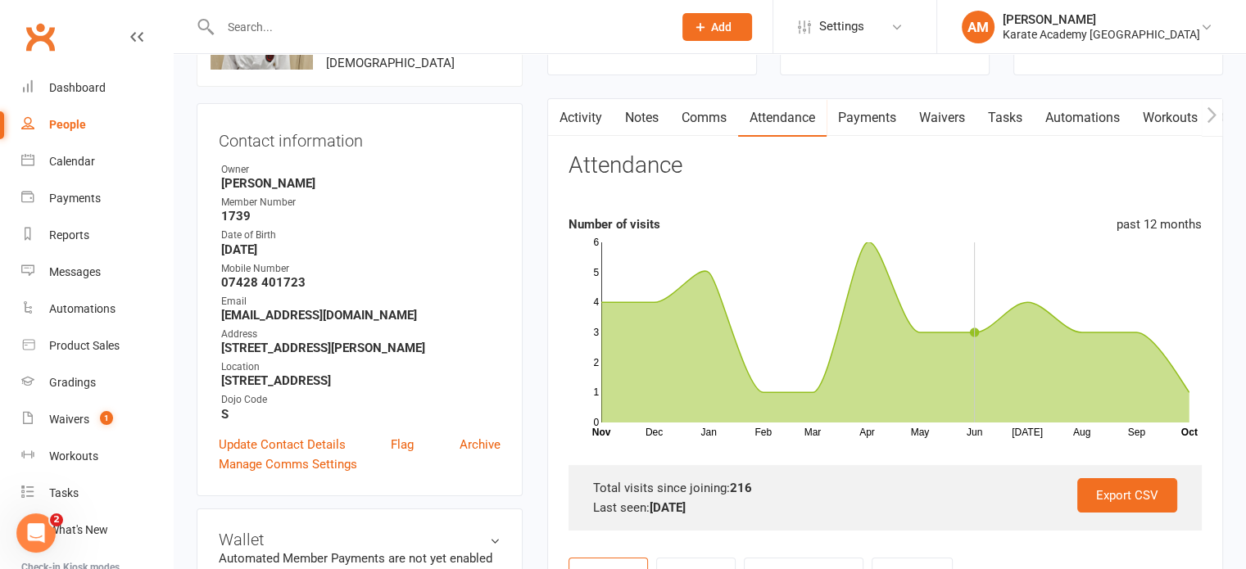
scroll to position [164, 0]
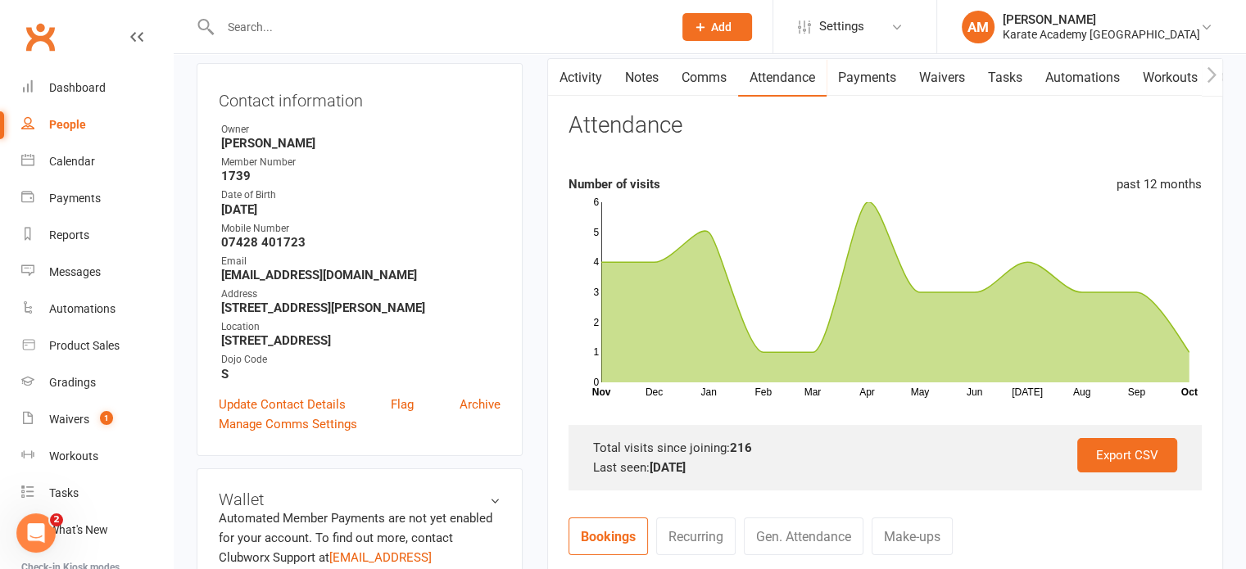
click at [412, 25] on input "text" at bounding box center [438, 27] width 446 height 23
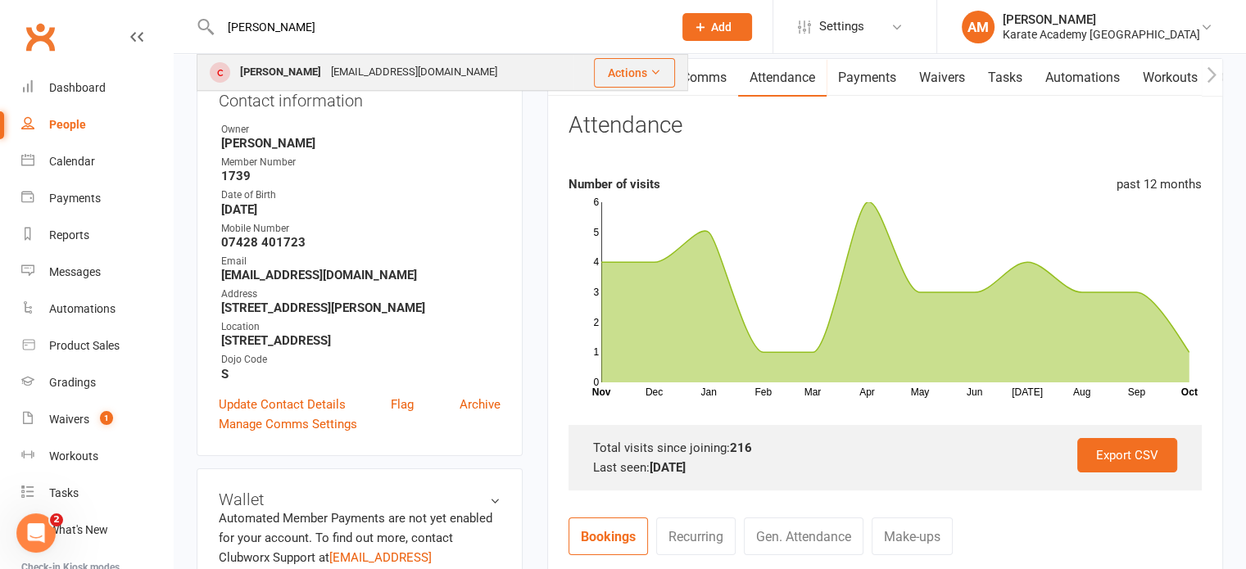
type input "[PERSON_NAME]"
click at [410, 72] on div "[EMAIL_ADDRESS][DOMAIN_NAME]" at bounding box center [414, 73] width 176 height 24
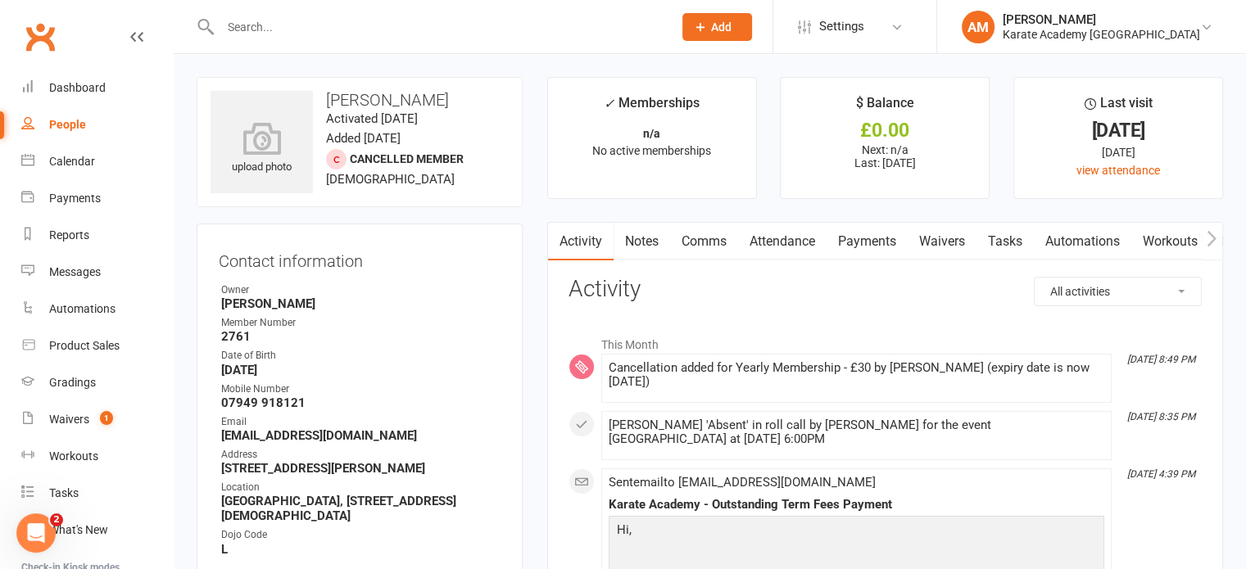
click at [885, 244] on link "Payments" at bounding box center [866, 242] width 81 height 38
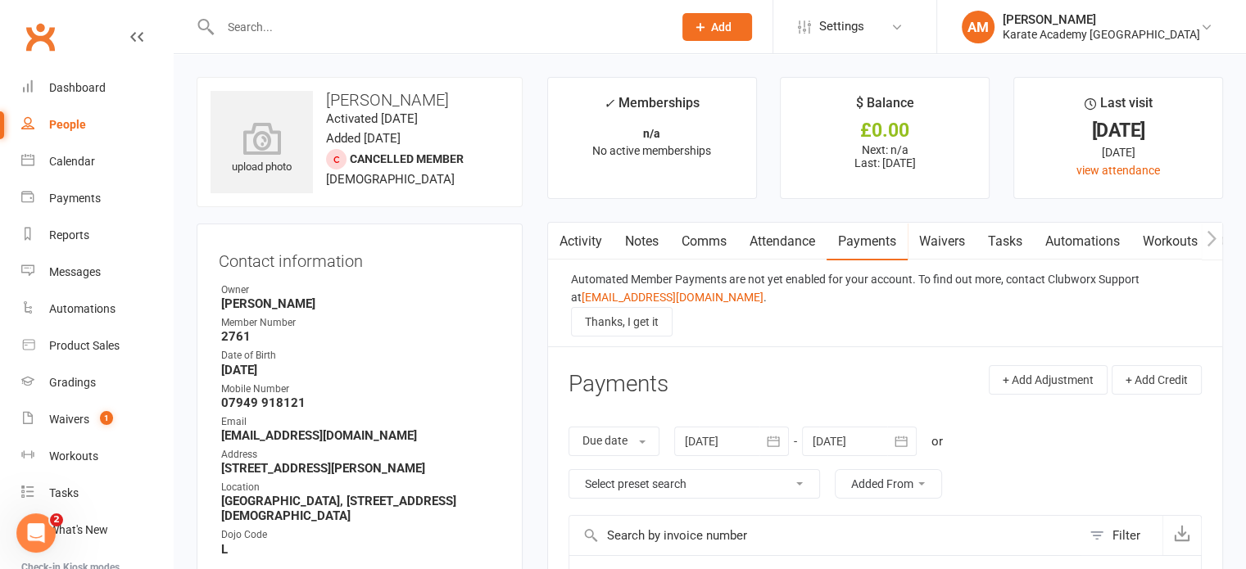
click at [949, 241] on link "Waivers" at bounding box center [942, 242] width 69 height 38
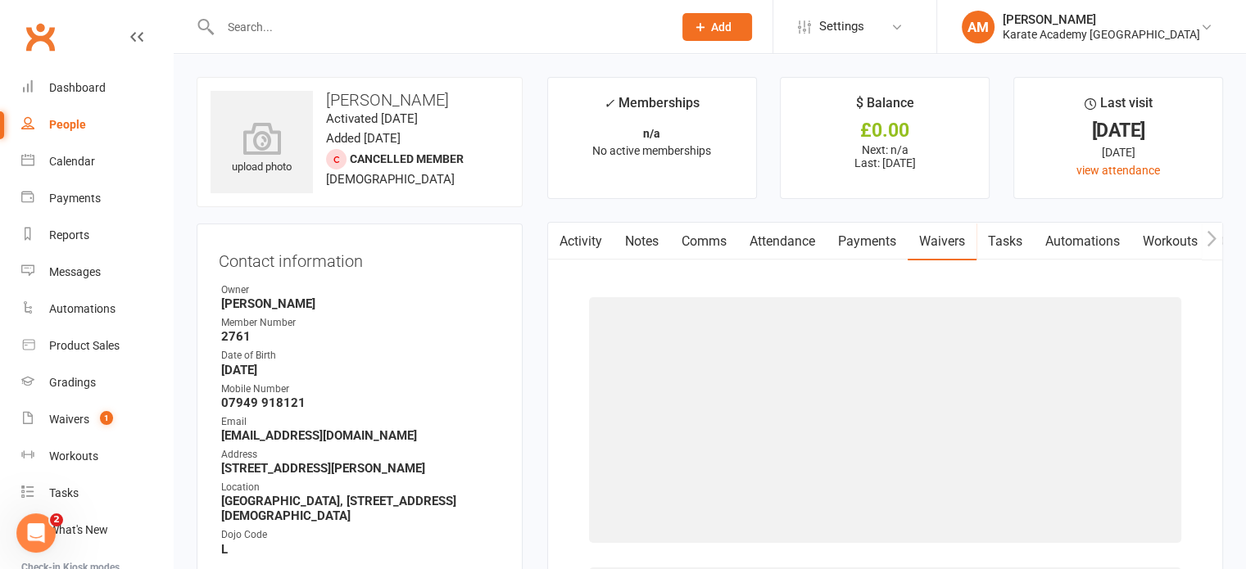
click at [879, 244] on link "Payments" at bounding box center [866, 242] width 81 height 38
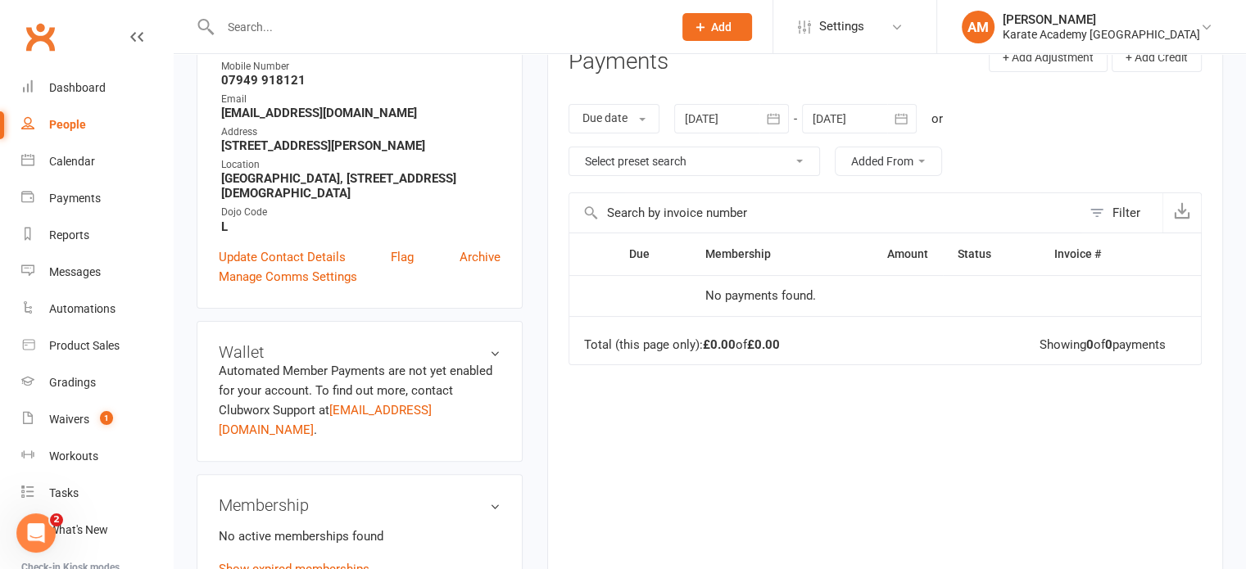
scroll to position [246, 0]
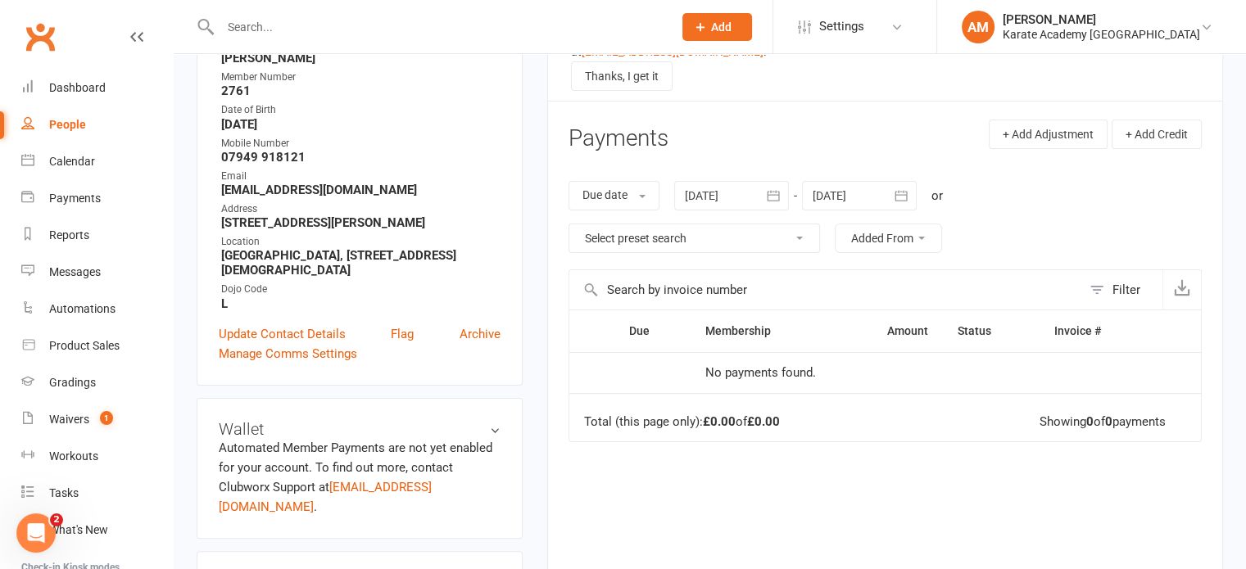
click at [778, 195] on icon "button" at bounding box center [773, 196] width 16 height 16
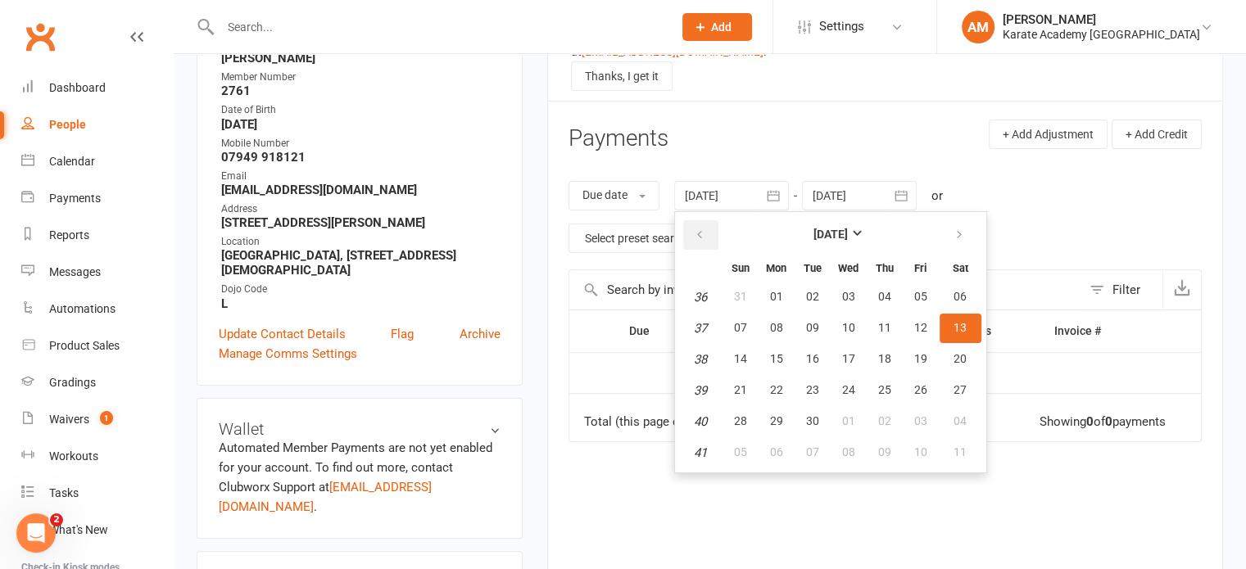
click at [704, 232] on icon "button" at bounding box center [699, 235] width 11 height 13
click at [703, 232] on icon "button" at bounding box center [699, 235] width 11 height 13
click at [701, 232] on icon "button" at bounding box center [699, 235] width 11 height 13
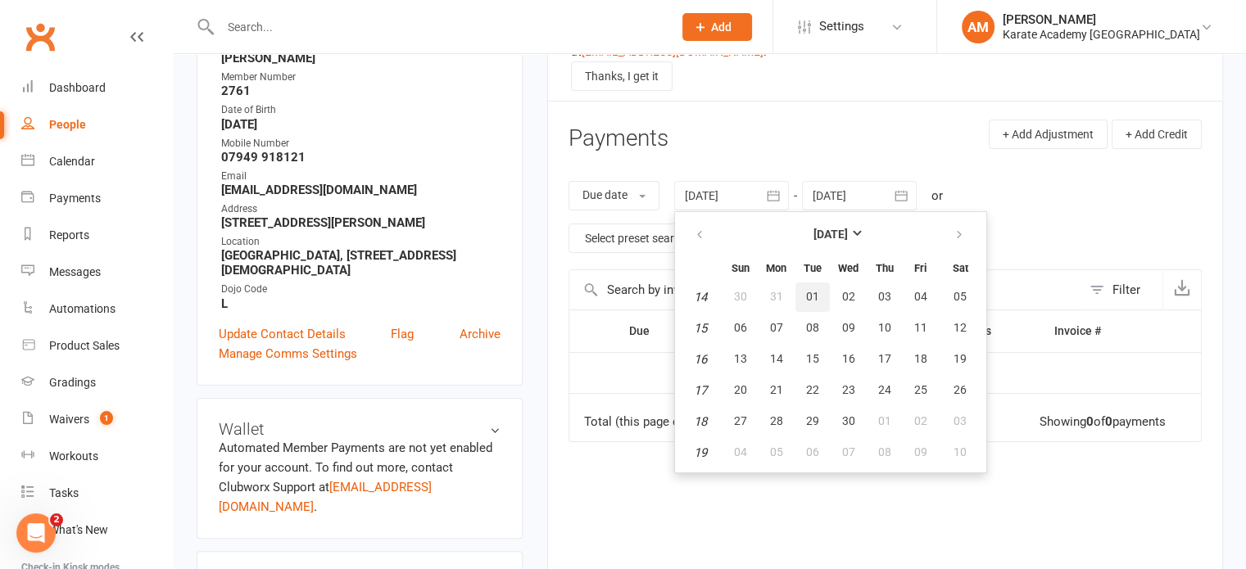
click at [826, 306] on button "01" at bounding box center [812, 297] width 34 height 29
type input "[DATE]"
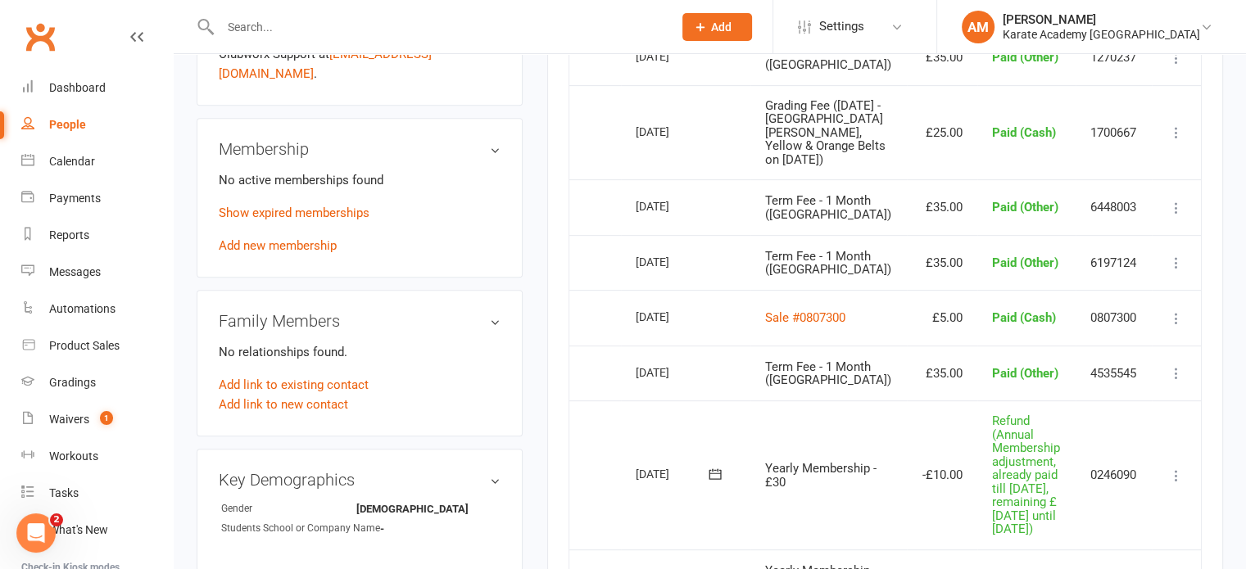
scroll to position [491, 0]
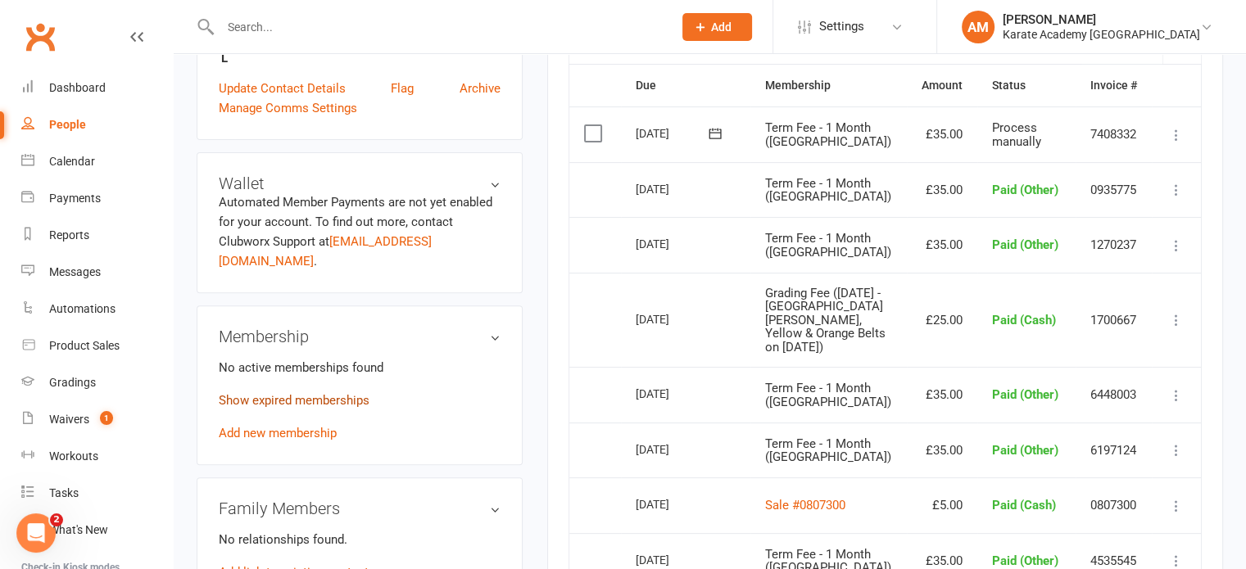
click at [334, 405] on link "Show expired memberships" at bounding box center [294, 400] width 151 height 15
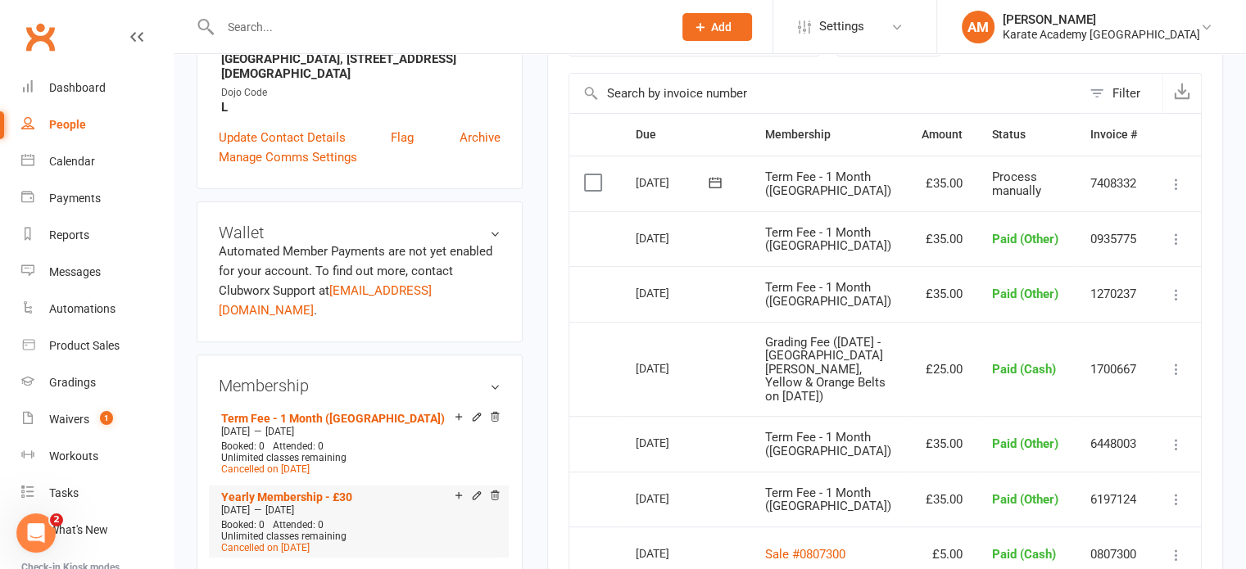
scroll to position [573, 0]
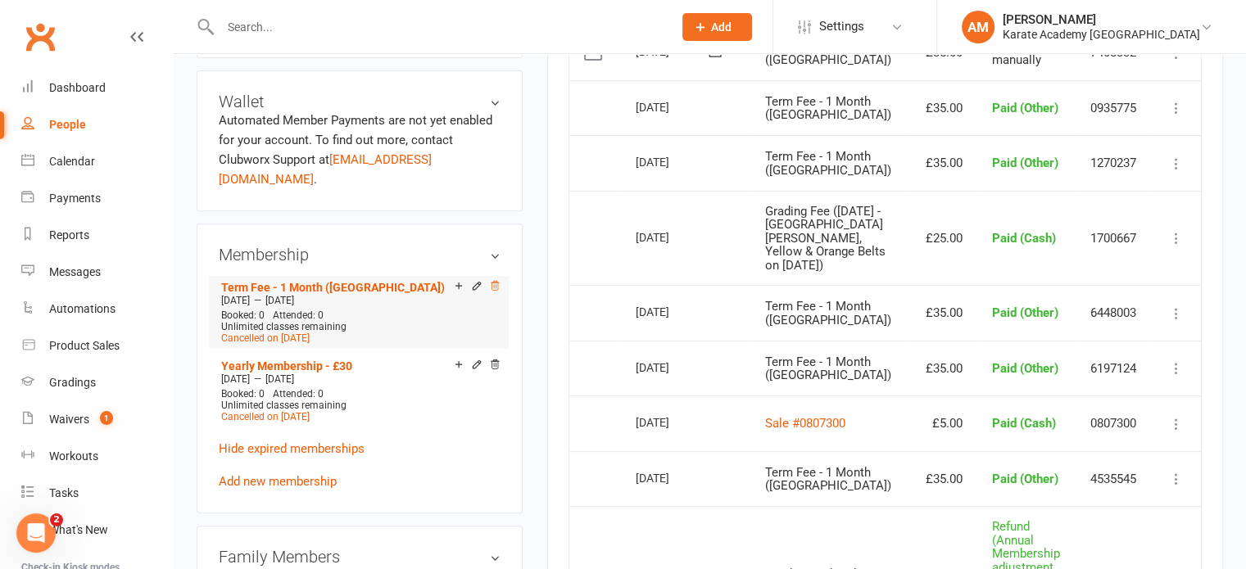
click at [496, 290] on icon at bounding box center [495, 285] width 8 height 9
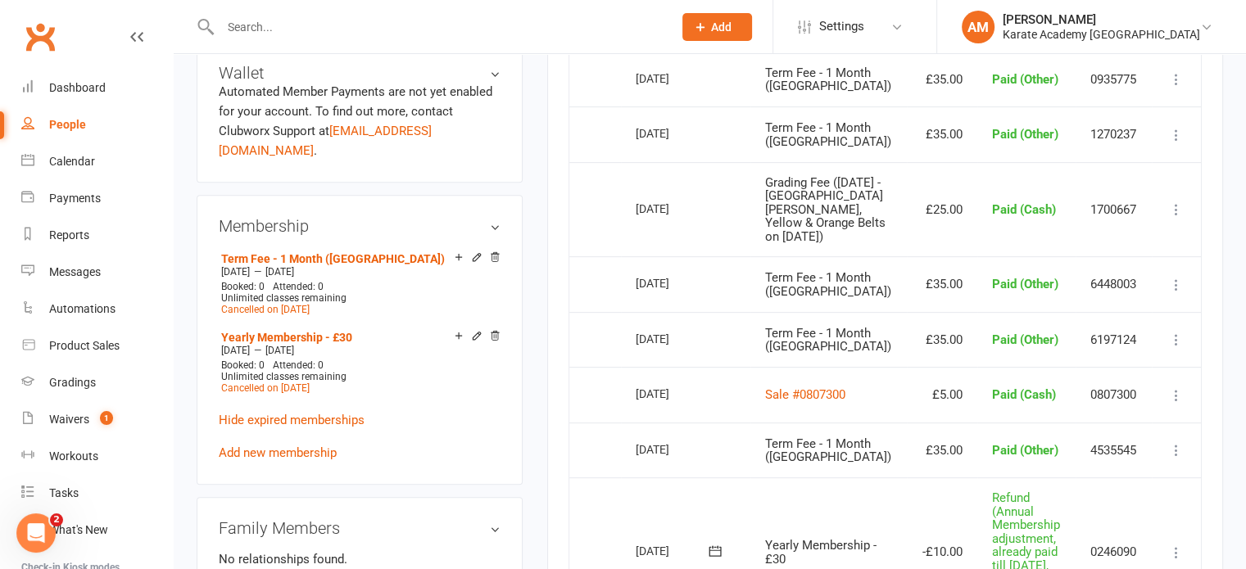
scroll to position [655, 0]
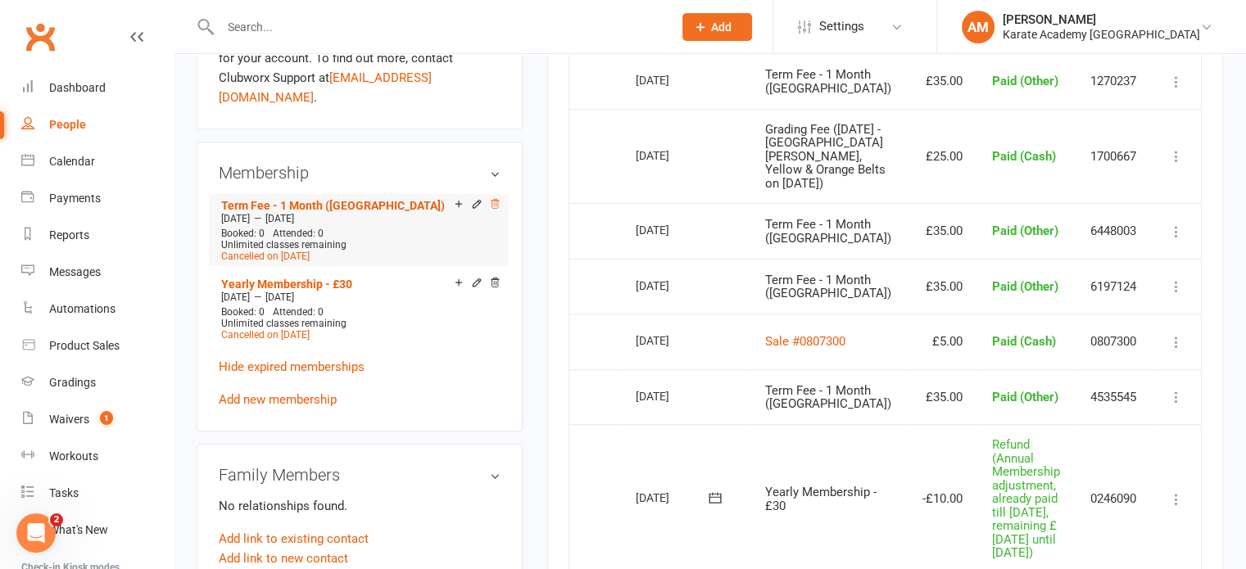
click at [492, 210] on icon at bounding box center [494, 203] width 11 height 11
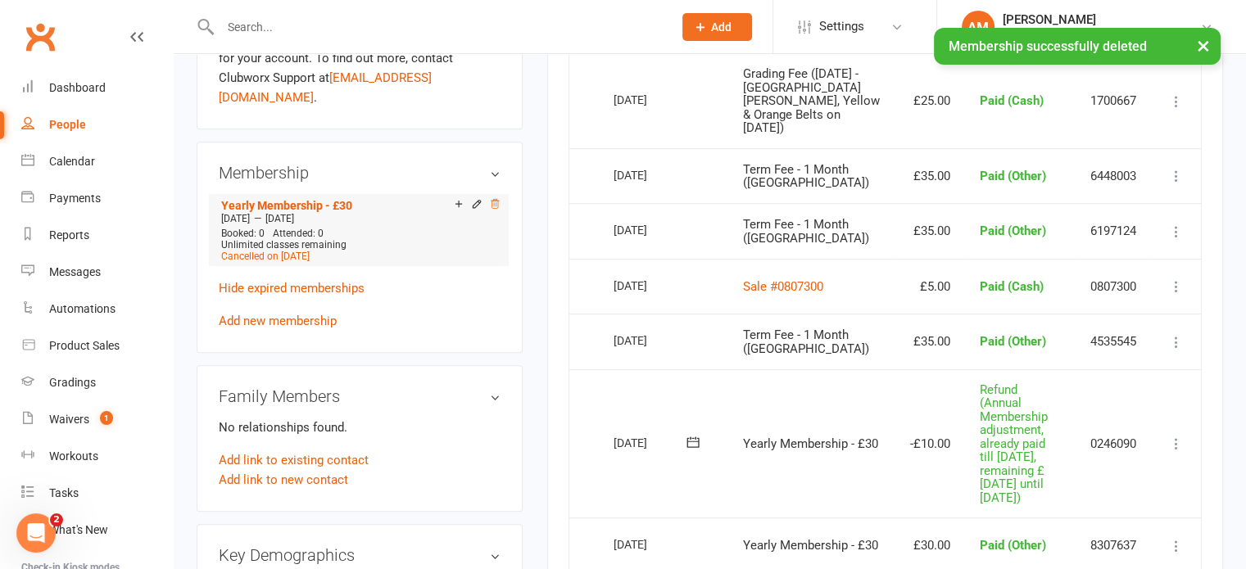
click at [494, 208] on icon at bounding box center [495, 203] width 8 height 9
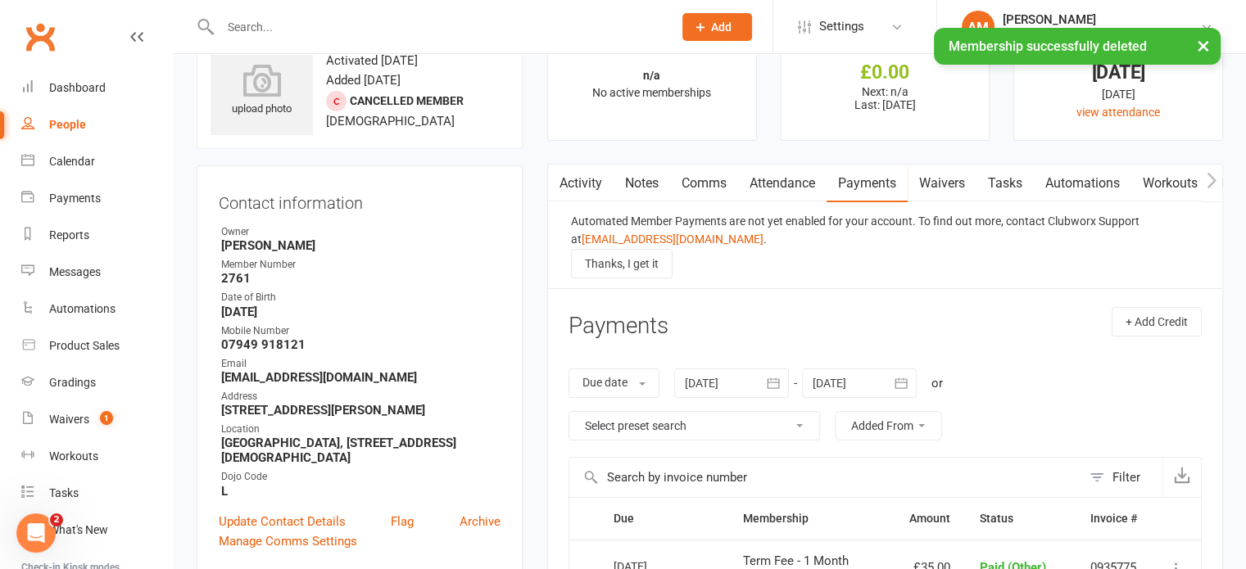
scroll to position [0, 0]
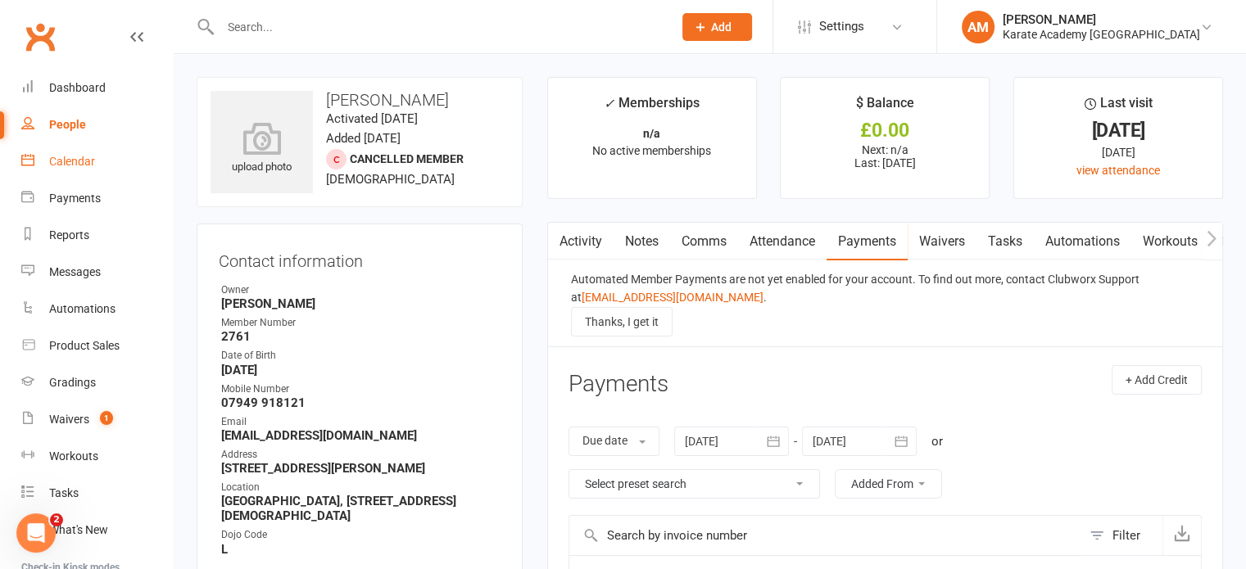
click at [79, 153] on link "Calendar" at bounding box center [97, 161] width 152 height 37
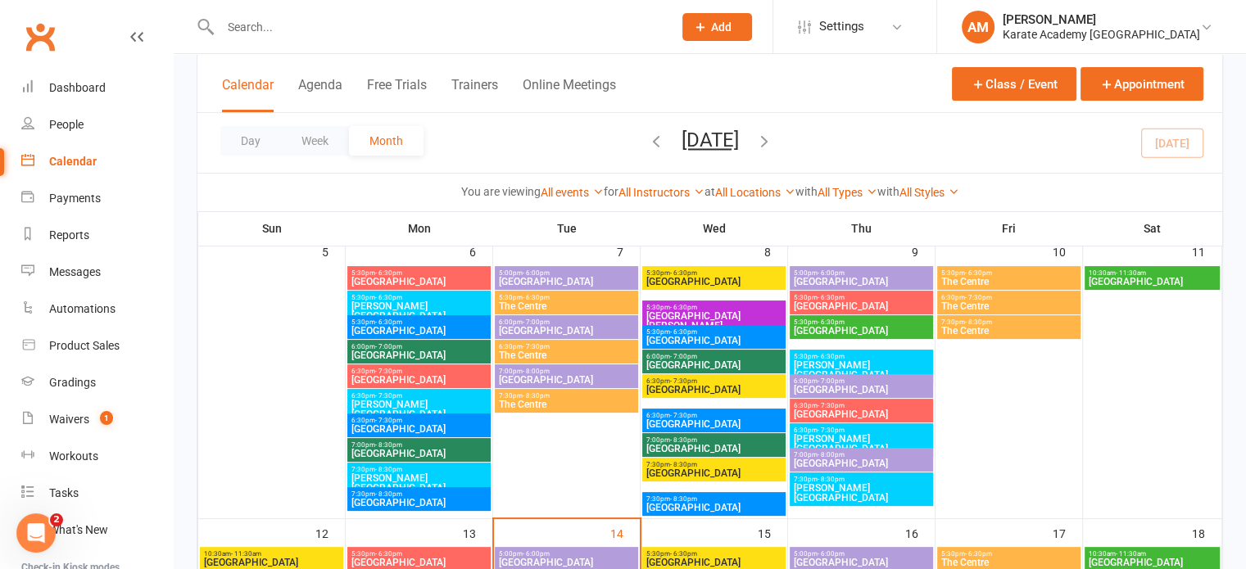
scroll to position [246, 0]
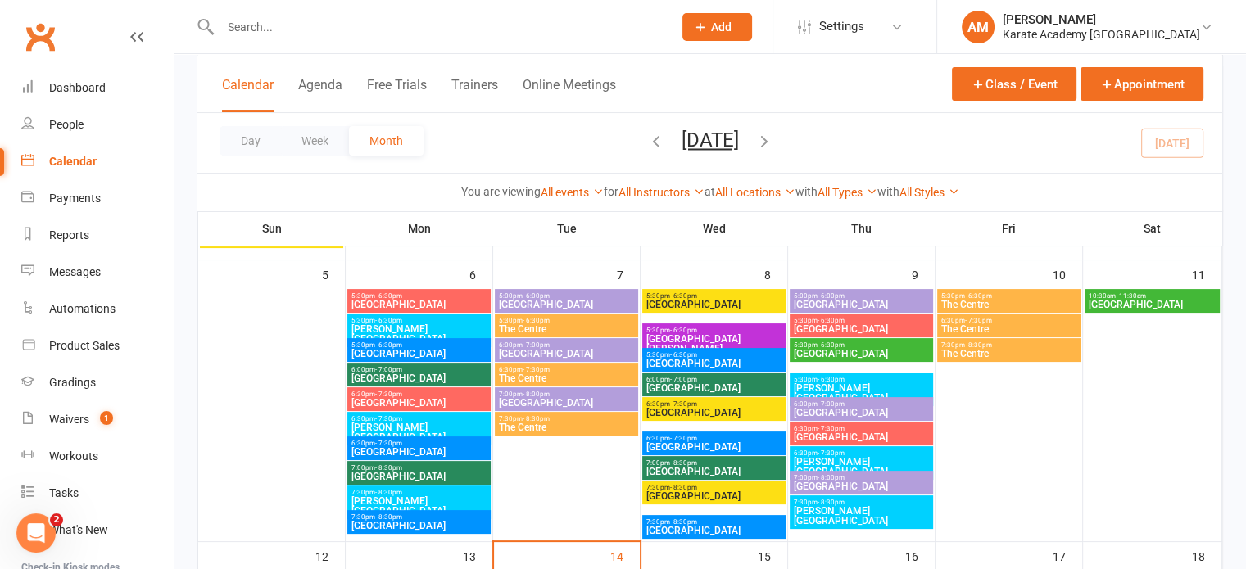
click at [842, 458] on span "[PERSON_NAME][GEOGRAPHIC_DATA]" at bounding box center [861, 467] width 137 height 20
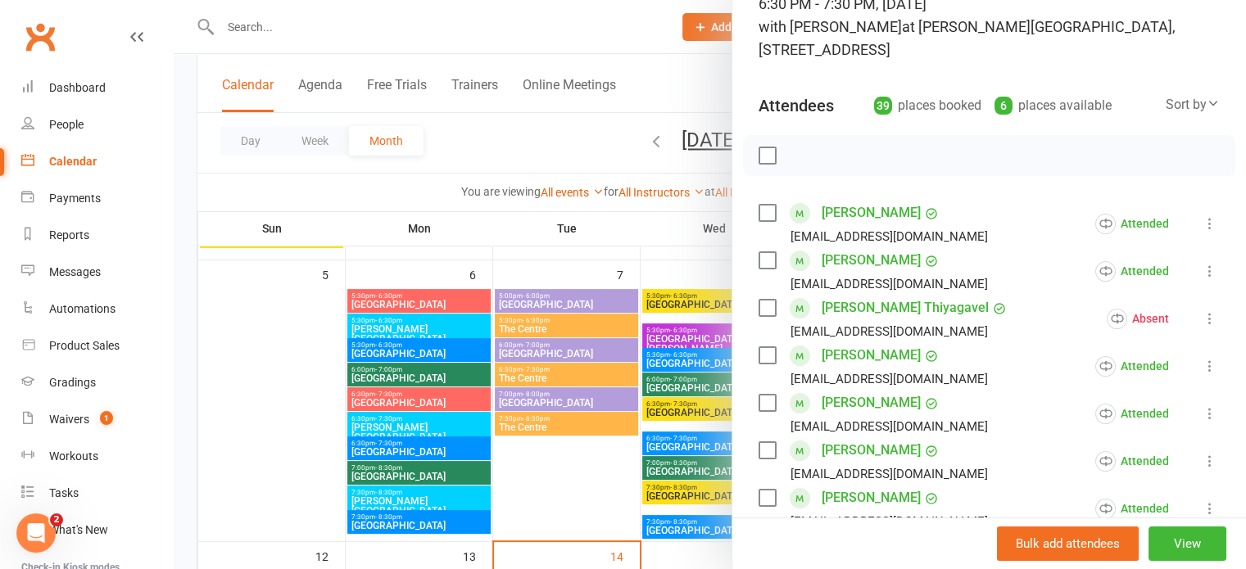
scroll to position [0, 0]
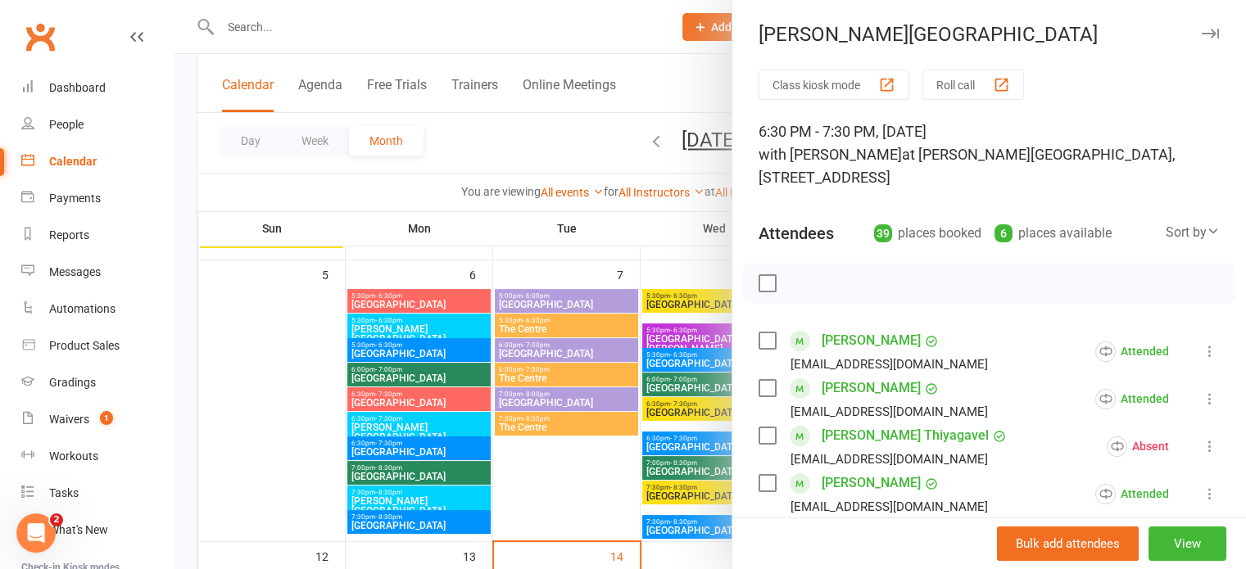
click at [1202, 32] on icon "button" at bounding box center [1210, 34] width 17 height 10
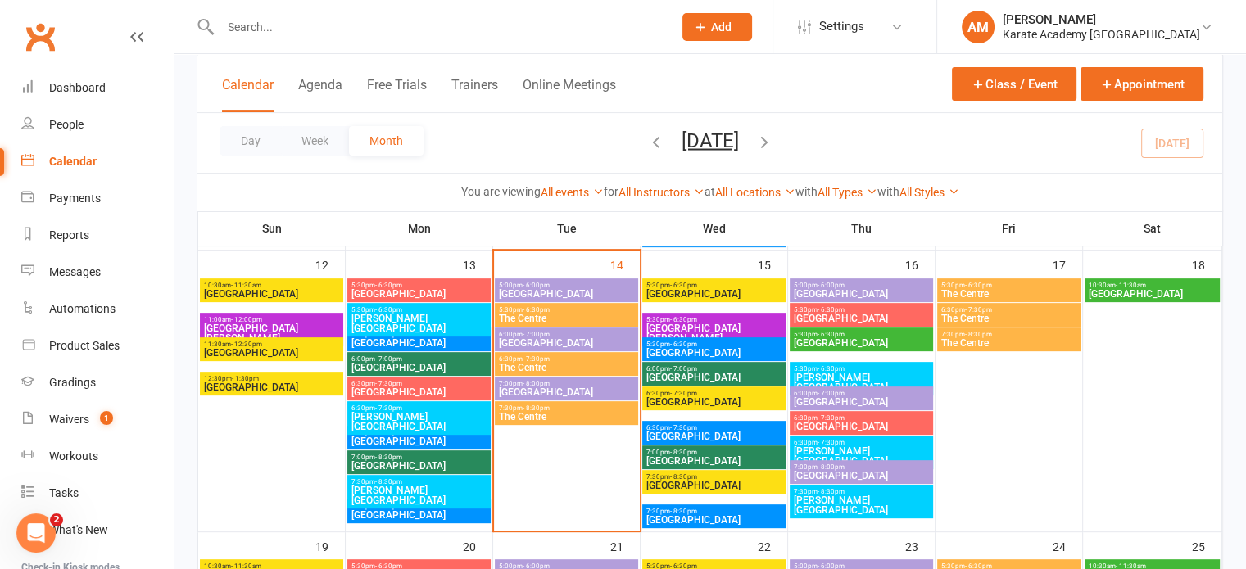
scroll to position [573, 0]
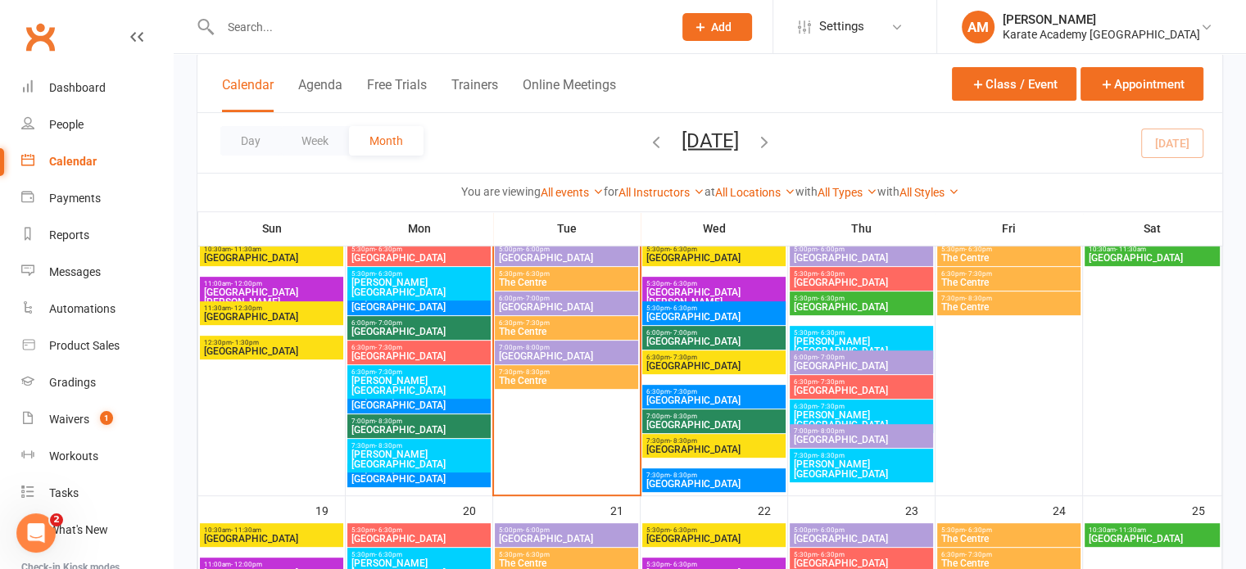
click at [427, 377] on span "[PERSON_NAME][GEOGRAPHIC_DATA]" at bounding box center [419, 386] width 137 height 20
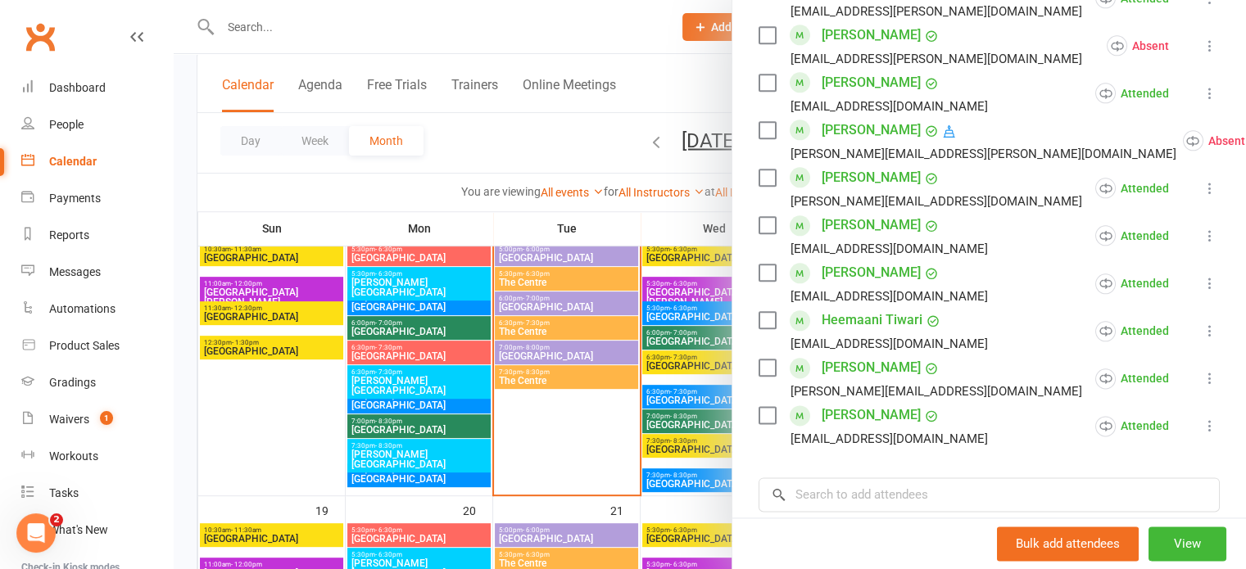
scroll to position [1966, 0]
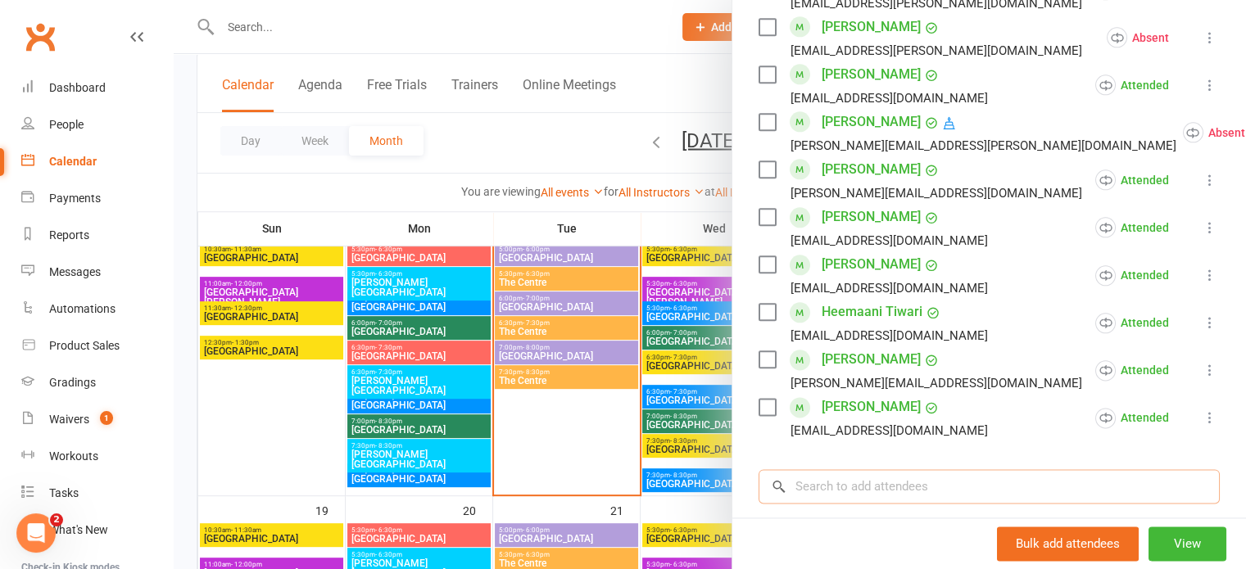
click at [943, 469] on input "search" at bounding box center [988, 486] width 461 height 34
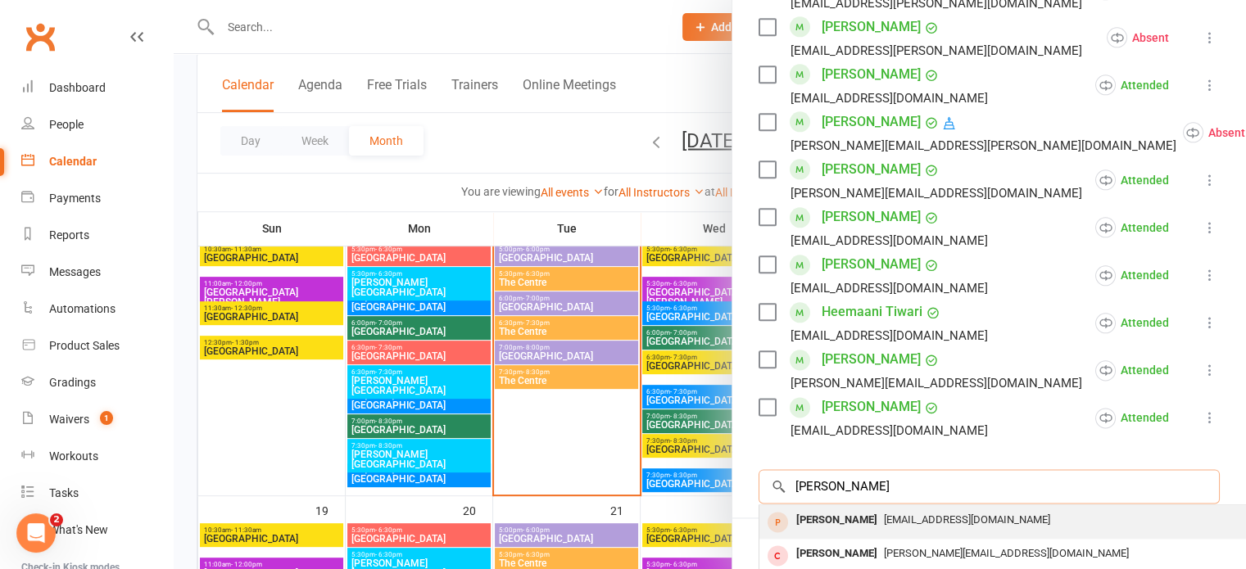
type input "[PERSON_NAME]"
click at [925, 514] on span "[EMAIL_ADDRESS][DOMAIN_NAME]" at bounding box center [967, 520] width 166 height 12
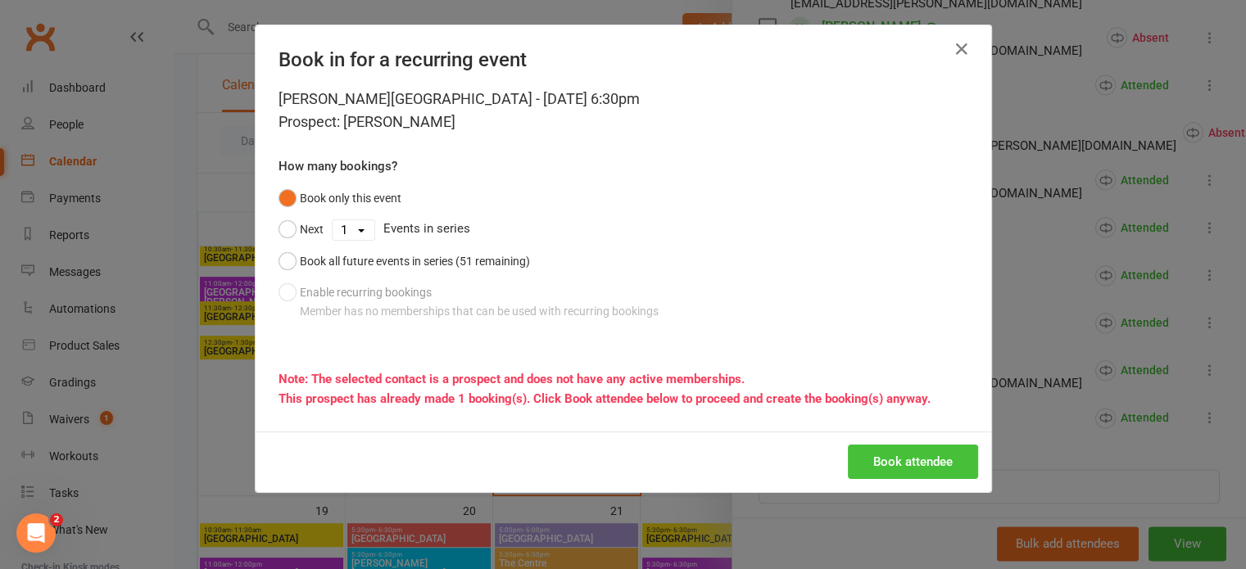
click at [921, 464] on button "Book attendee" at bounding box center [913, 462] width 130 height 34
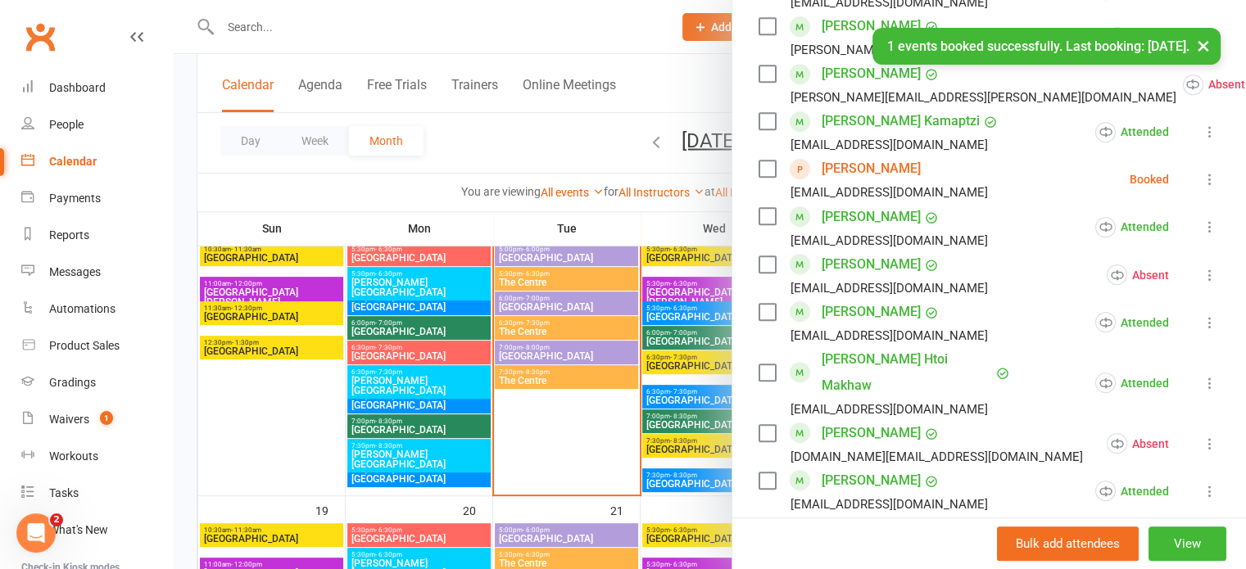
scroll to position [785, 0]
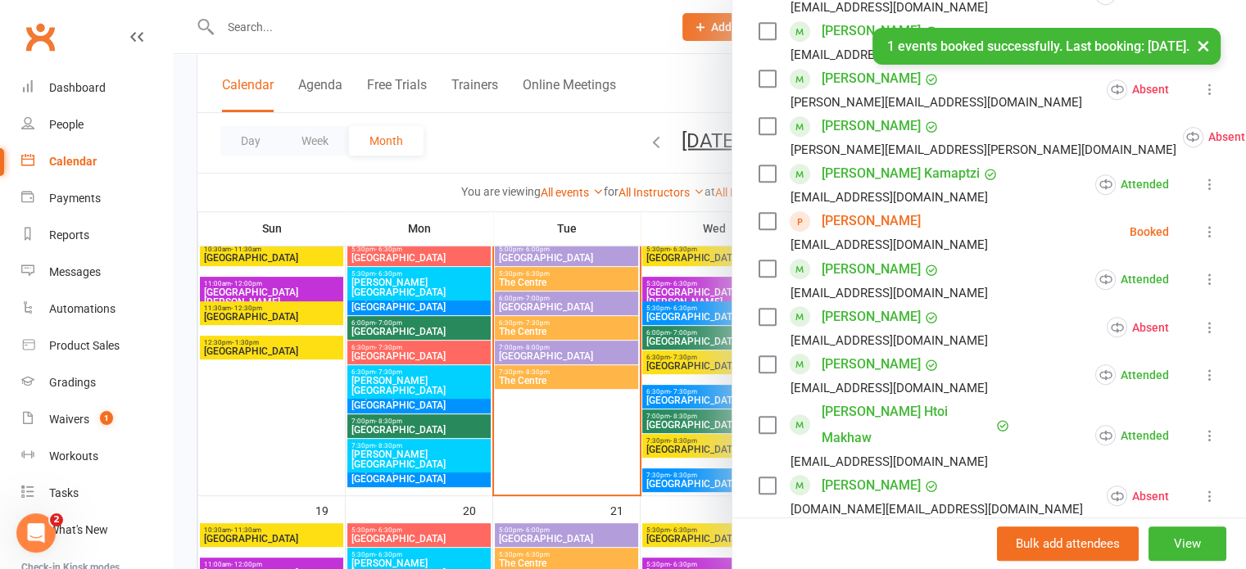
click at [1202, 240] on icon at bounding box center [1210, 232] width 16 height 16
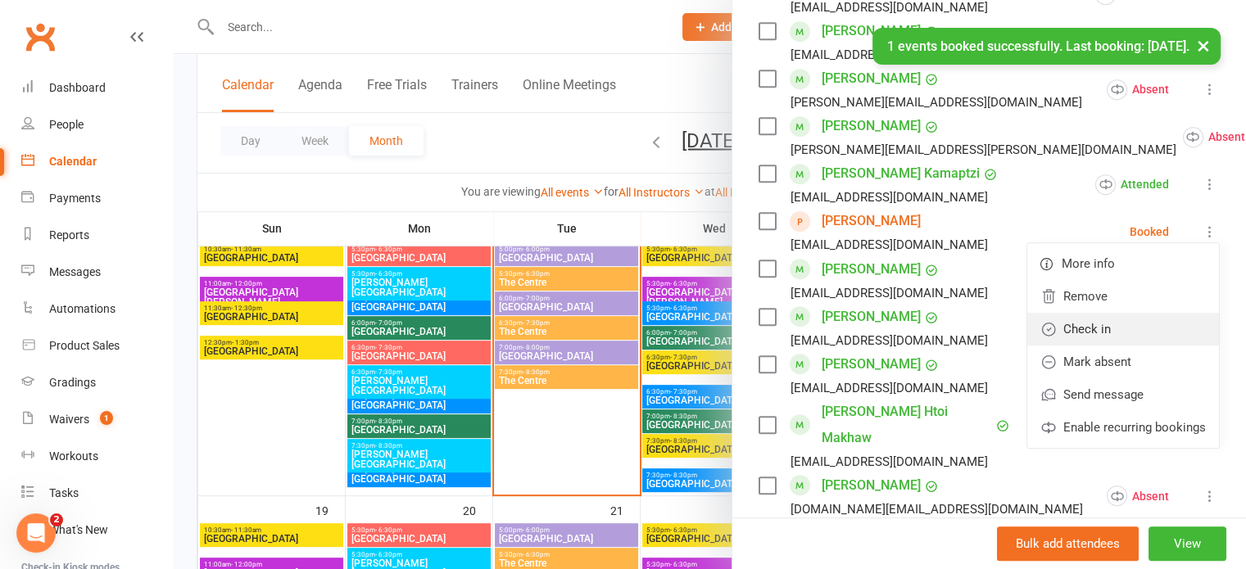
click at [1108, 346] on link "Check in" at bounding box center [1123, 329] width 192 height 33
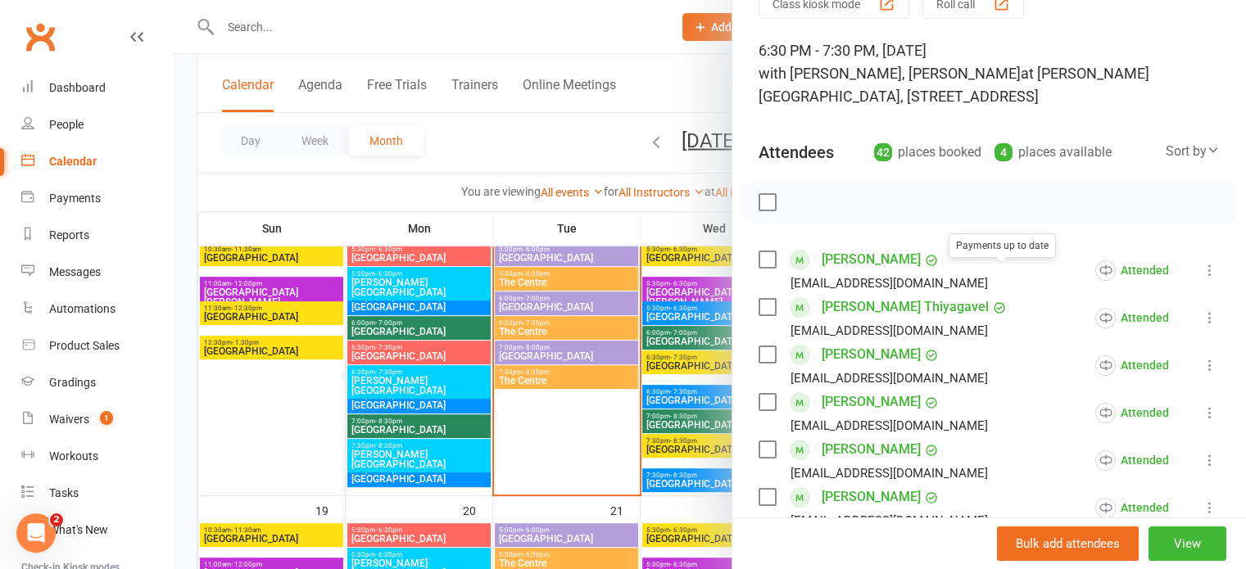
scroll to position [82, 0]
click at [1166, 152] on div "Sort by" at bounding box center [1193, 150] width 54 height 21
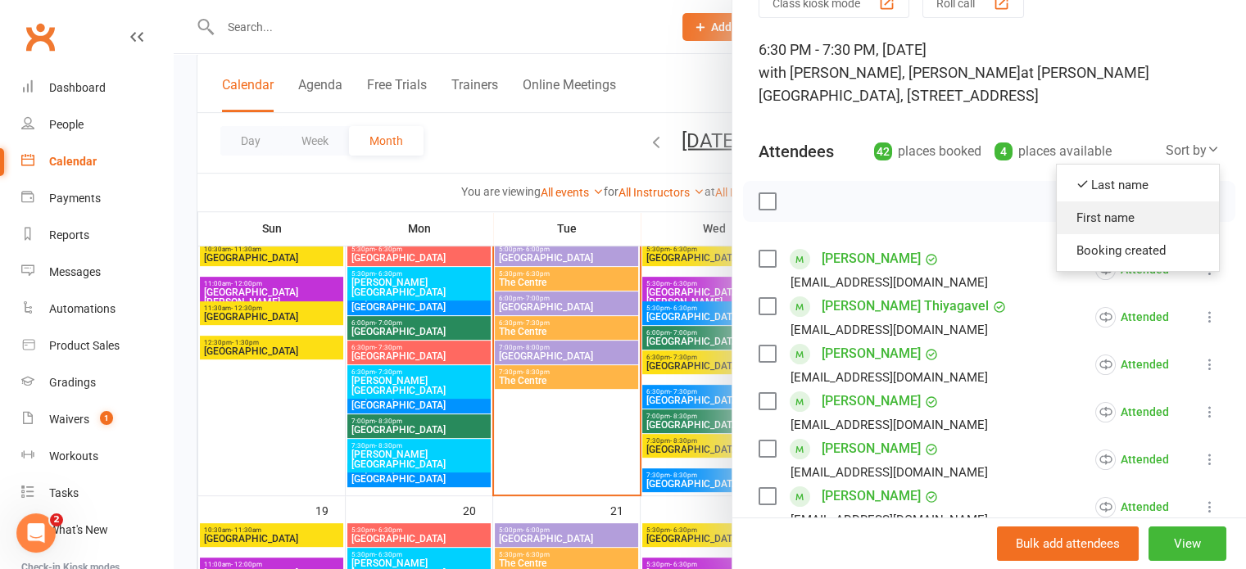
click at [1118, 226] on link "First name" at bounding box center [1138, 217] width 162 height 33
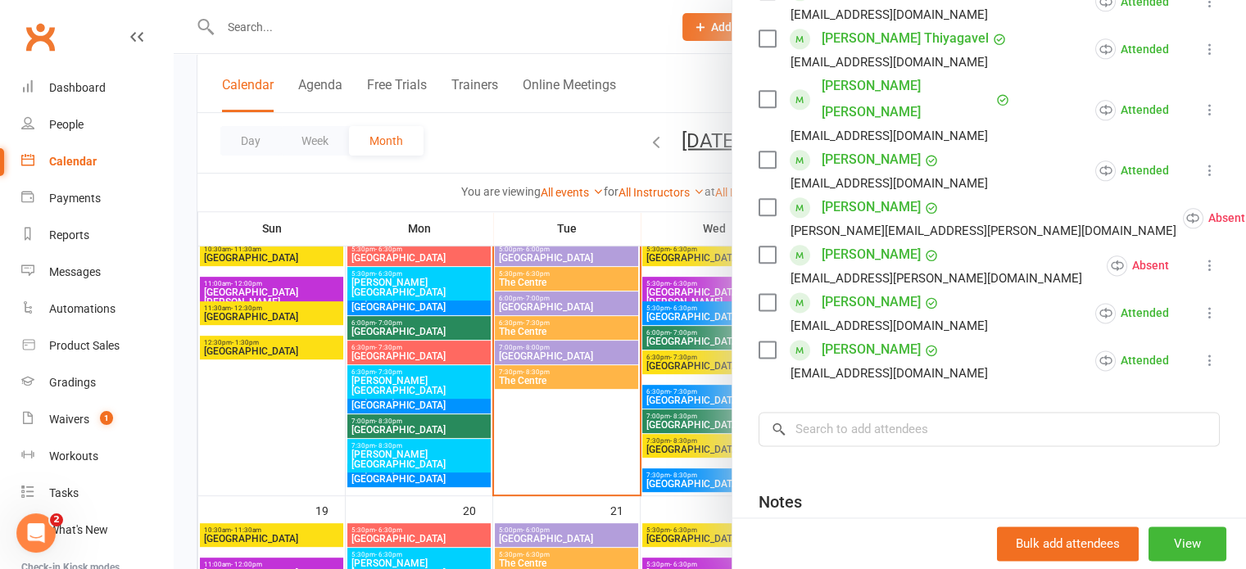
scroll to position [2069, 0]
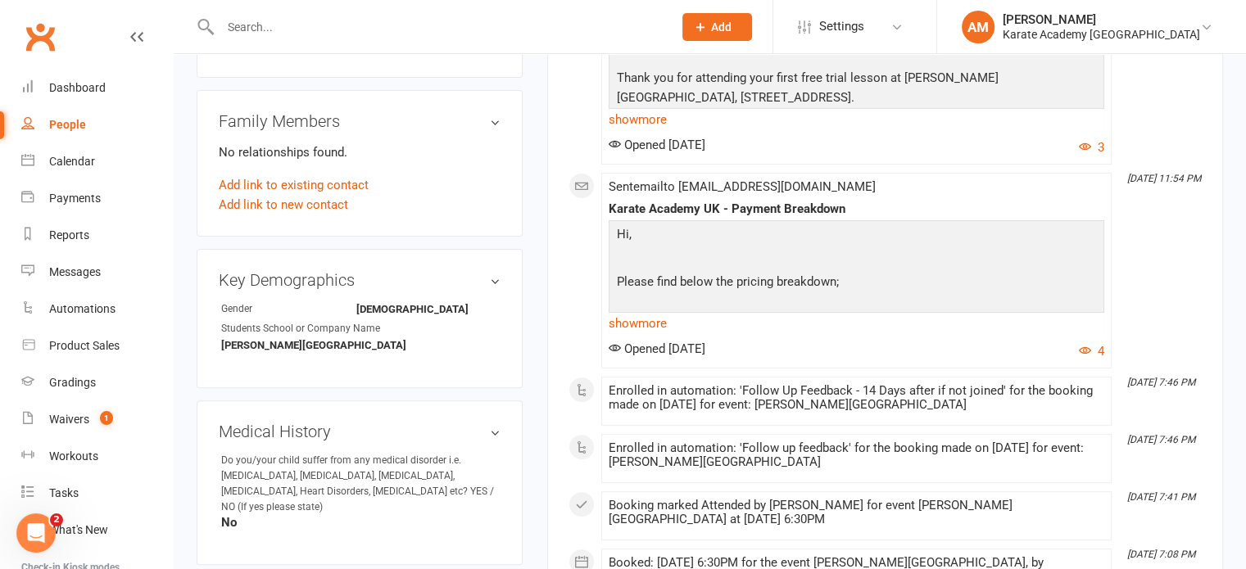
scroll to position [491, 0]
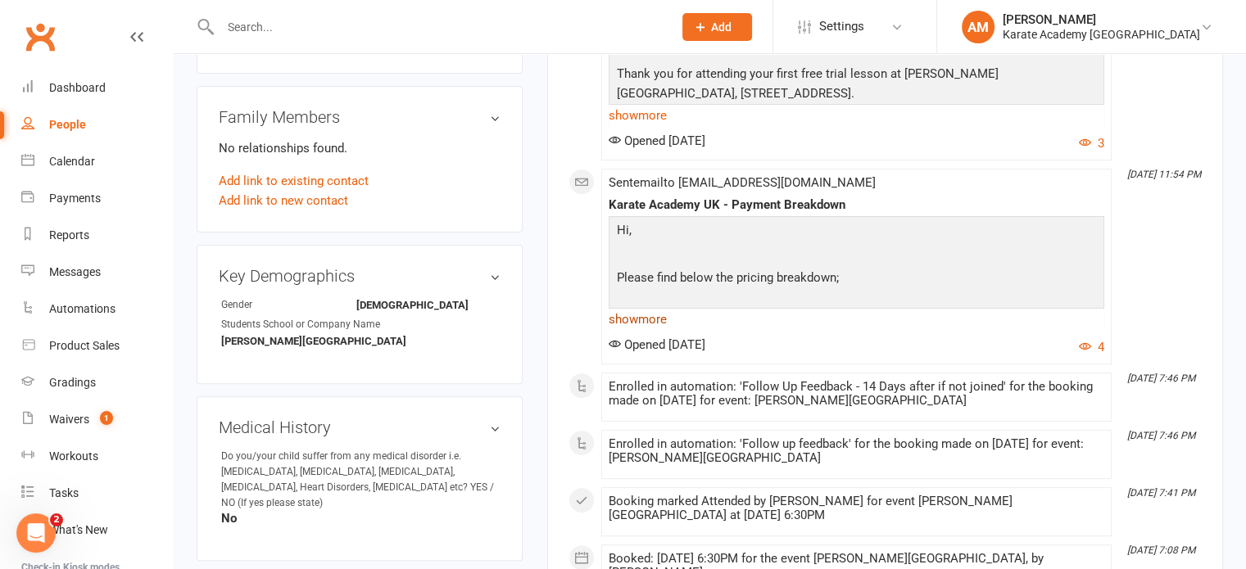
click at [647, 320] on link "show more" at bounding box center [857, 319] width 496 height 23
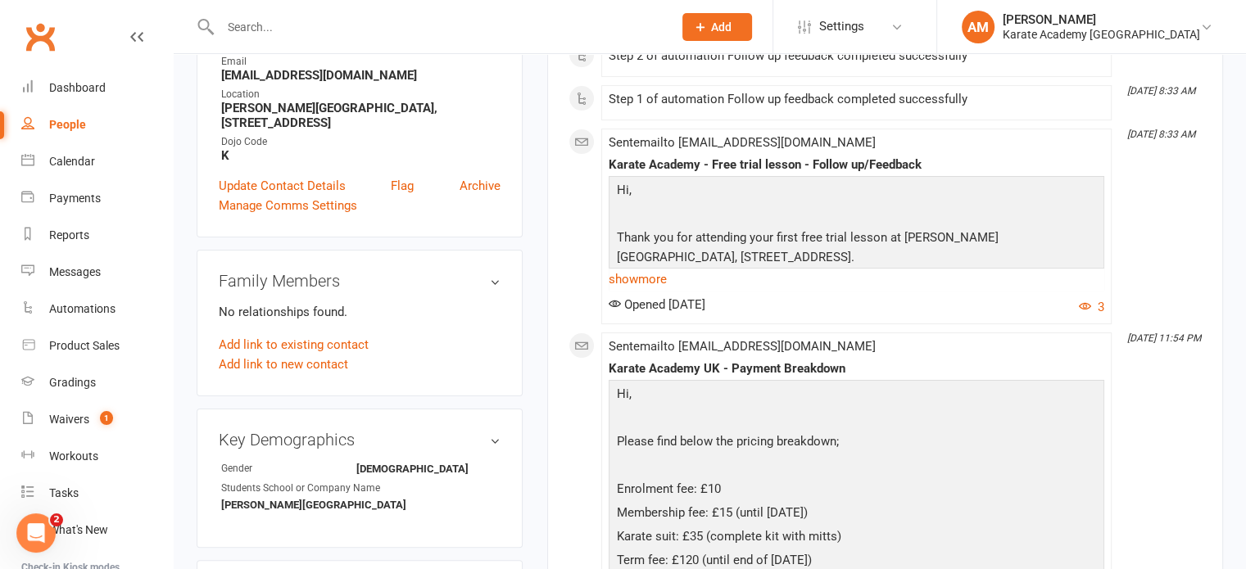
scroll to position [0, 0]
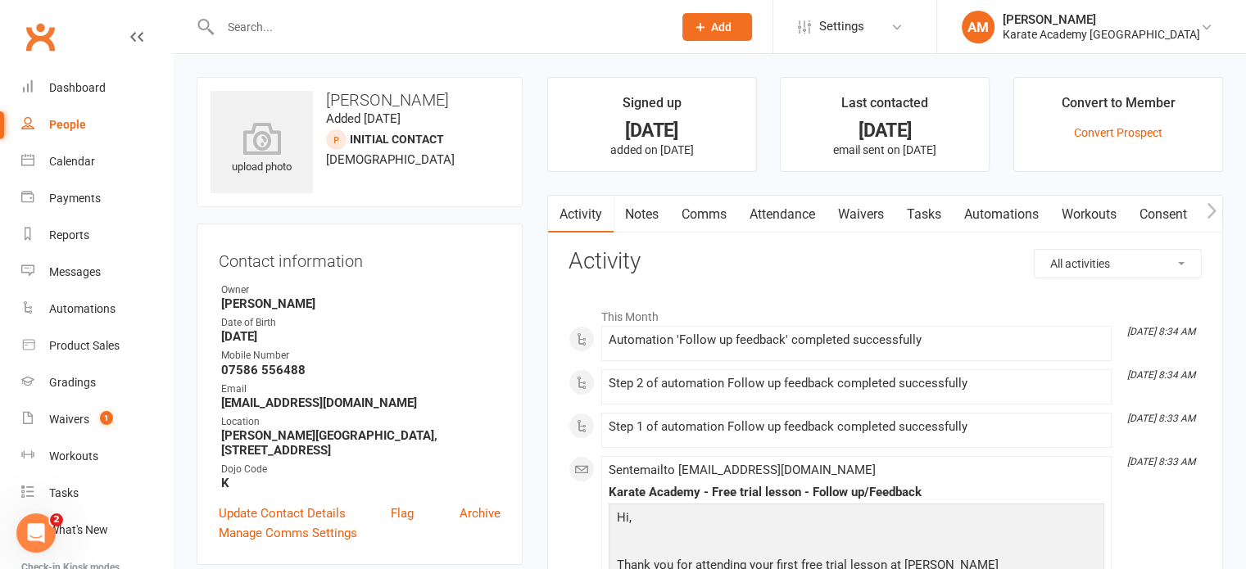
click at [590, 28] on input "text" at bounding box center [438, 27] width 446 height 23
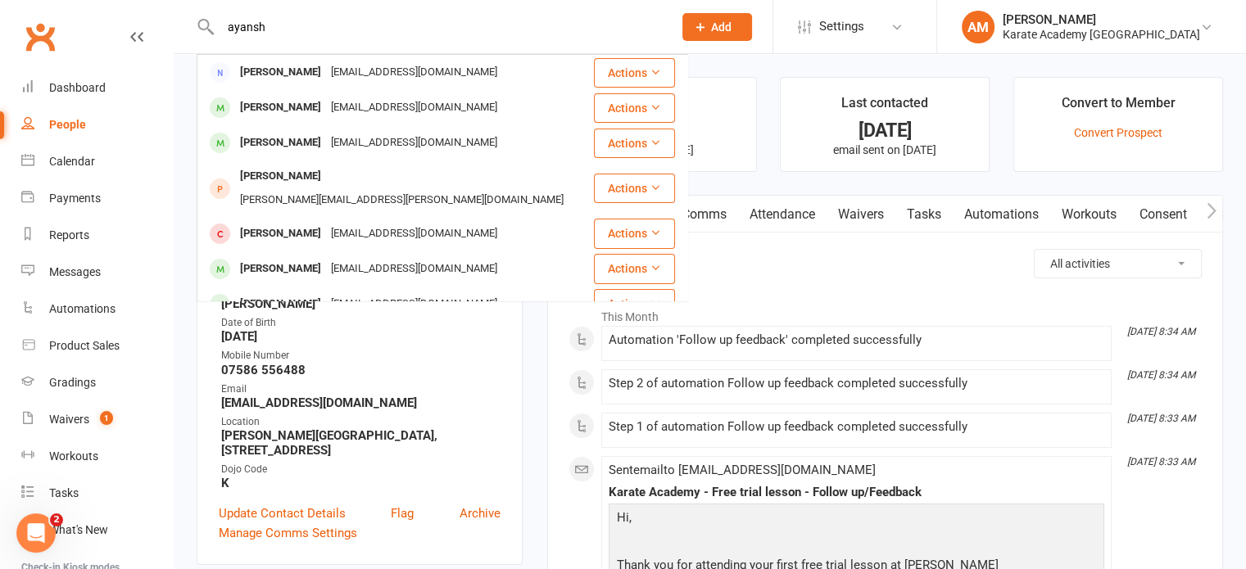
type input "ayansh"
